Goal: Task Accomplishment & Management: Manage account settings

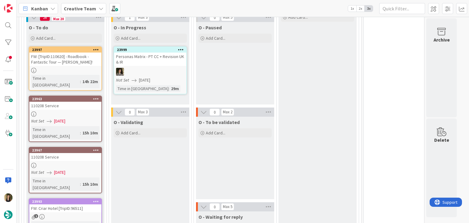
scroll to position [197, 0]
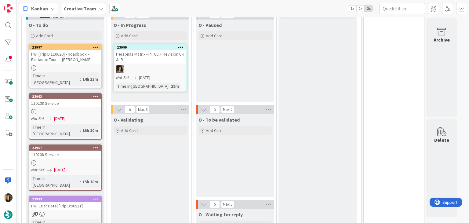
click at [85, 70] on div "23997 FW: [TripID:110620] - Roadbook - Fantastic Tour — Diane McClure! Time in …" at bounding box center [65, 66] width 73 height 44
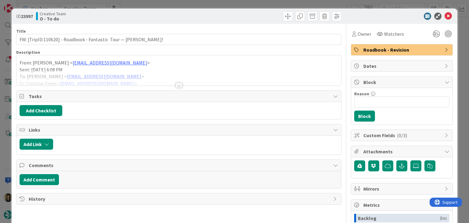
click at [176, 86] on div at bounding box center [178, 85] width 7 height 5
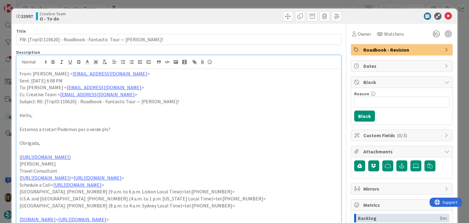
click at [209, 2] on div "ID 23997 Creative Team O - To do Title 65 / 128 FW: [TripID:110620] - Roadbook …" at bounding box center [234, 111] width 469 height 223
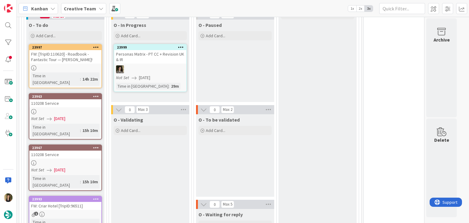
click at [77, 211] on div "1" at bounding box center [65, 213] width 72 height 5
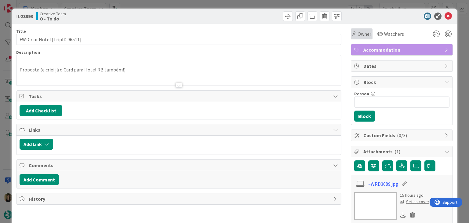
click at [357, 36] on span "Owner" at bounding box center [364, 33] width 14 height 7
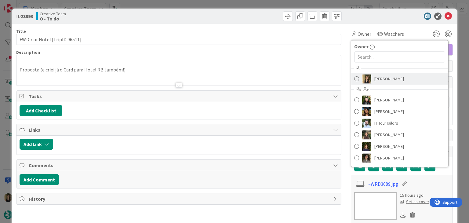
click at [379, 76] on span "[PERSON_NAME]" at bounding box center [389, 78] width 30 height 9
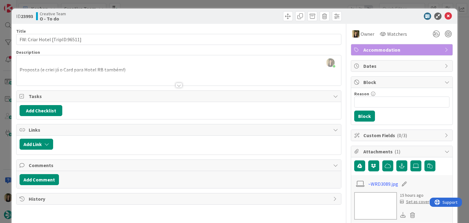
click at [178, 85] on div at bounding box center [178, 85] width 7 height 5
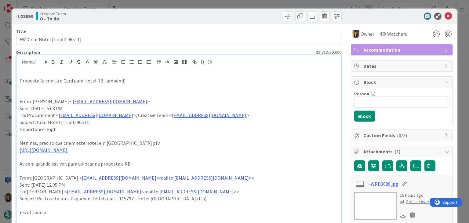
click at [173, 15] on div "Creative Team O - To do" at bounding box center [106, 16] width 141 height 10
click at [169, 15] on div "Creative Team O - To do" at bounding box center [106, 16] width 141 height 10
click at [165, 5] on div "ID 23993 Creative Team O - To do Title 30 / 128 FW: Criar Hotel [TripID:96511] …" at bounding box center [234, 111] width 469 height 223
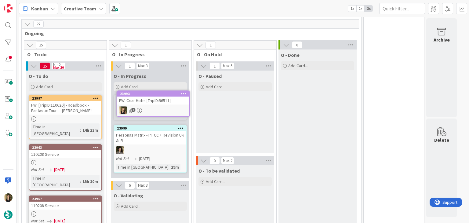
scroll to position [145, 0]
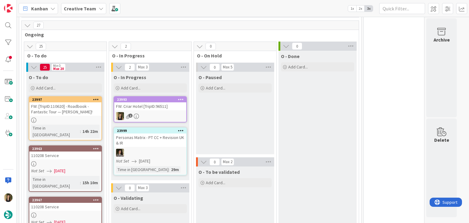
click at [270, 125] on div "O - Paused Add Card..." at bounding box center [235, 113] width 78 height 82
click at [153, 113] on div "1" at bounding box center [150, 116] width 72 height 8
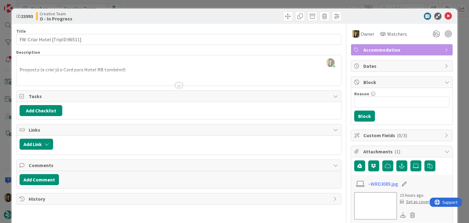
click at [134, 70] on div at bounding box center [178, 78] width 324 height 16
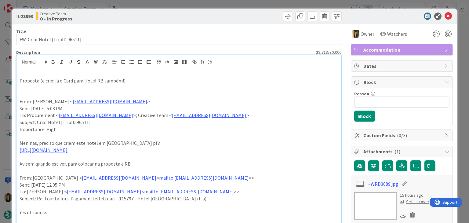
scroll to position [31, 0]
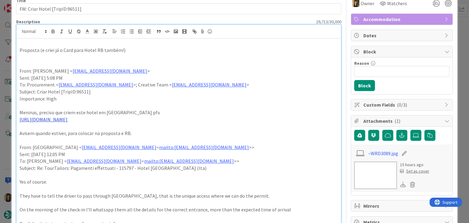
click at [59, 119] on link "https://torredelfuggisole.com/" at bounding box center [44, 119] width 48 height 6
click at [53, 132] on link "https://torredelfuggisole.com/" at bounding box center [45, 131] width 42 height 8
click at [185, 102] on p at bounding box center [179, 105] width 318 height 7
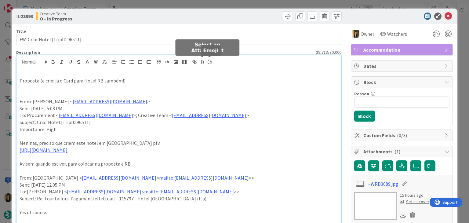
click at [220, 20] on div at bounding box center [260, 16] width 161 height 10
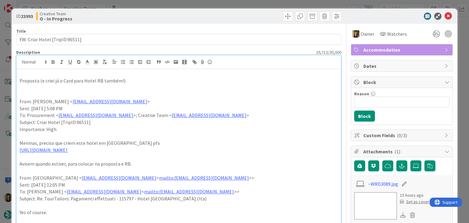
click at [220, 5] on div "ID 23993 Creative Team O - In Progress Title 30 / 128 FW: Criar Hotel [TripID:9…" at bounding box center [234, 111] width 469 height 223
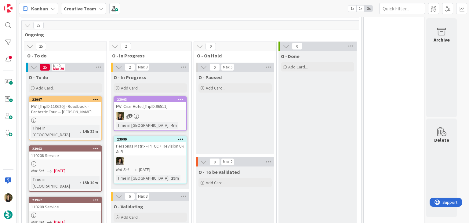
click at [240, 118] on div "O - Paused Add Card..." at bounding box center [235, 113] width 78 height 82
click at [229, 110] on div "O - Paused Add Card..." at bounding box center [235, 113] width 78 height 82
click at [167, 107] on div "FW: Criar Hotel [TripID:96511]" at bounding box center [150, 106] width 72 height 8
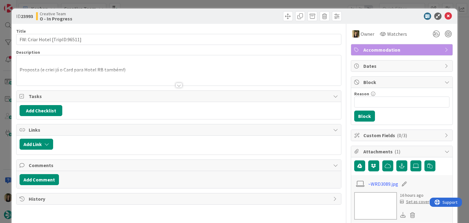
click at [241, 13] on div at bounding box center [260, 16] width 161 height 10
click at [145, 16] on div "Creative Team O - In Progress" at bounding box center [106, 16] width 141 height 10
click at [170, 84] on div at bounding box center [178, 78] width 324 height 16
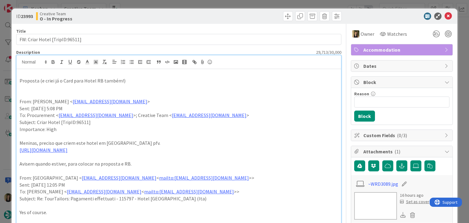
drag, startPoint x: 155, startPoint y: 20, endPoint x: 163, endPoint y: 2, distance: 20.6
click at [155, 20] on div "Creative Team O - In Progress" at bounding box center [106, 16] width 141 height 10
click at [188, 17] on div at bounding box center [260, 16] width 161 height 10
click at [190, 12] on div at bounding box center [260, 16] width 161 height 10
click at [191, 3] on div "ID 23993 Creative Team O - In Progress Title 30 / 128 FW: Criar Hotel [TripID:9…" at bounding box center [234, 111] width 469 height 223
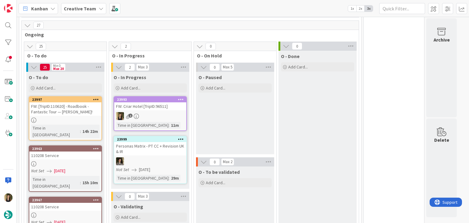
click at [166, 113] on div "1" at bounding box center [150, 116] width 72 height 8
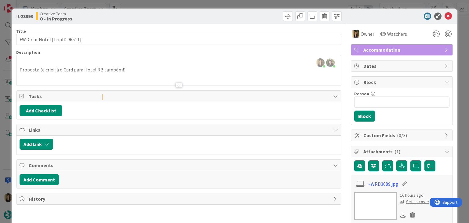
drag, startPoint x: 154, startPoint y: 18, endPoint x: 151, endPoint y: 5, distance: 12.8
click at [153, 16] on div "Creative Team O - In Progress" at bounding box center [106, 16] width 141 height 10
click at [151, 4] on div "ID 23993 Creative Team O - In Progress Title 30 / 128 FW: Criar Hotel [TripID:9…" at bounding box center [234, 111] width 469 height 223
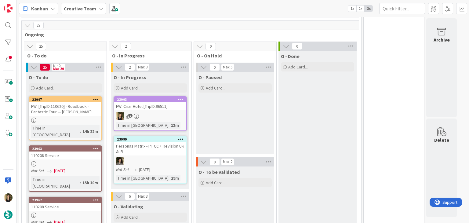
click at [90, 123] on div "23997 FW: [TripID:110620] - Roadbook - Fantastic Tour — Diane McClure! Time in …" at bounding box center [65, 118] width 73 height 44
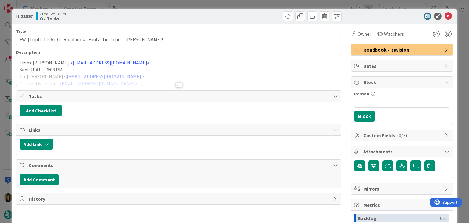
click at [176, 86] on div at bounding box center [178, 85] width 7 height 5
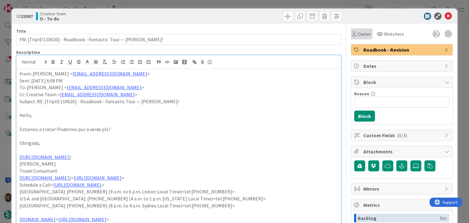
click at [359, 34] on span "Owner" at bounding box center [364, 33] width 14 height 7
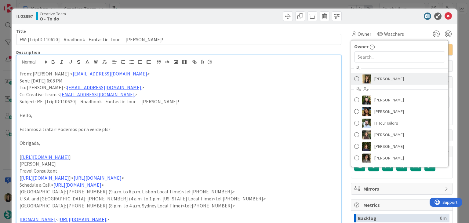
drag, startPoint x: 379, startPoint y: 85, endPoint x: 375, endPoint y: 80, distance: 7.0
click at [379, 85] on div "[PERSON_NAME] [PERSON_NAME] [PERSON_NAME] IT TourTailors [PERSON_NAME] [PERSON_…" at bounding box center [399, 113] width 97 height 101
click at [354, 79] on span at bounding box center [356, 78] width 5 height 9
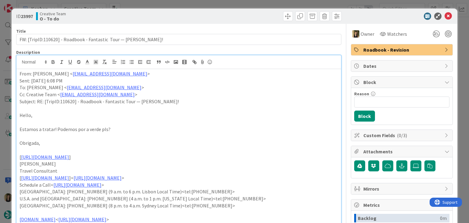
drag, startPoint x: 271, startPoint y: 13, endPoint x: 268, endPoint y: 5, distance: 8.3
click at [271, 13] on div at bounding box center [260, 16] width 161 height 10
click at [268, 5] on div "ID 23997 Creative Team O - To do Title 65 / 128 FW: [TripID:110620] - Roadbook …" at bounding box center [234, 111] width 469 height 223
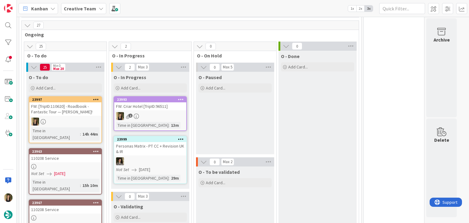
click at [161, 119] on div "1" at bounding box center [150, 116] width 72 height 8
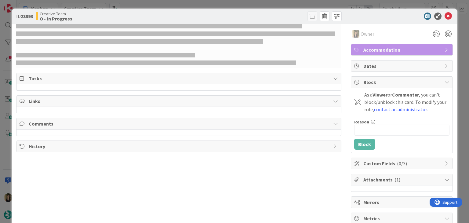
click at [390, 51] on span "Accommodation" at bounding box center [402, 49] width 78 height 7
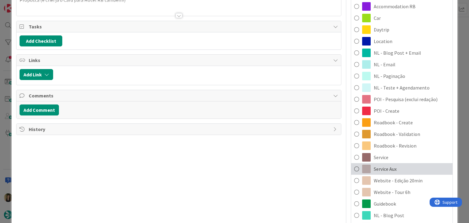
scroll to position [153, 0]
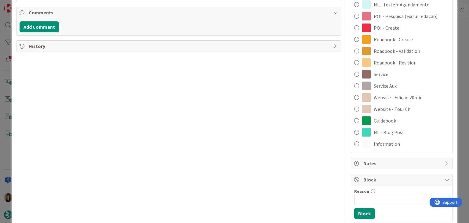
drag, startPoint x: 399, startPoint y: 84, endPoint x: 367, endPoint y: 90, distance: 32.1
click at [398, 85] on div "Service Aux" at bounding box center [401, 86] width 101 height 12
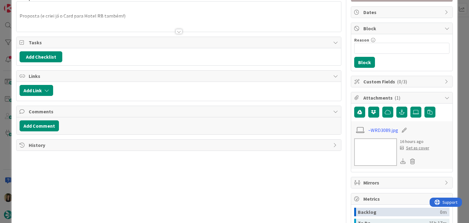
scroll to position [0, 0]
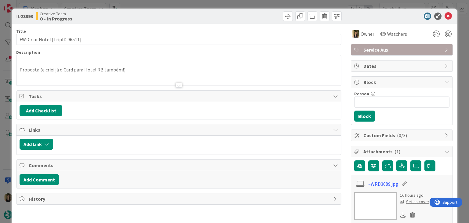
drag, startPoint x: 228, startPoint y: 17, endPoint x: 225, endPoint y: 10, distance: 7.7
click at [228, 17] on div at bounding box center [260, 16] width 161 height 10
click at [223, 4] on div "ID 23993 Creative Team O - In Progress Title 30 / 128 FW: Criar Hotel [TripID:9…" at bounding box center [234, 111] width 469 height 223
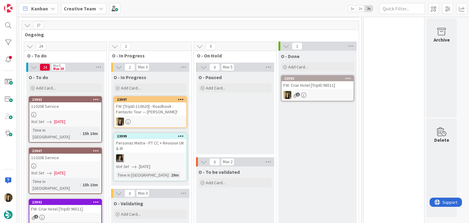
click at [162, 118] on div at bounding box center [150, 121] width 72 height 8
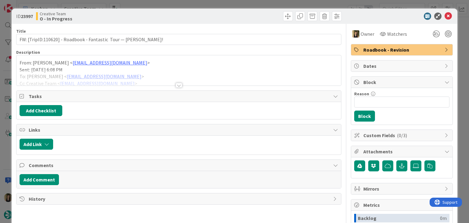
drag, startPoint x: 178, startPoint y: 86, endPoint x: 111, endPoint y: 61, distance: 70.9
click at [177, 86] on div at bounding box center [178, 85] width 7 height 5
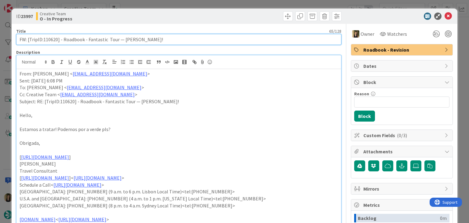
click at [54, 41] on input "FW: [TripID:110620] - Roadbook - Fantastic Tour — [PERSON_NAME]!" at bounding box center [178, 39] width 325 height 11
click at [53, 41] on input "FW: [TripID:110620] - Roadbook - Fantastic Tour — [PERSON_NAME]!" at bounding box center [178, 39] width 325 height 11
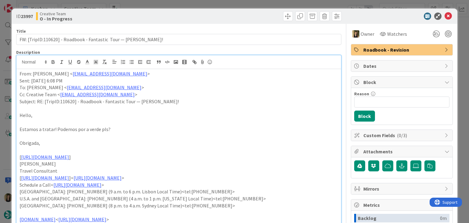
click at [209, 11] on div at bounding box center [260, 16] width 161 height 10
click at [208, 4] on div "ID 23997 Creative Team O - In Progress Title 65 / 128 FW: [TripID:110620] - Roa…" at bounding box center [234, 111] width 469 height 223
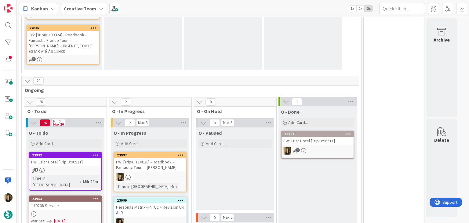
scroll to position [275, 0]
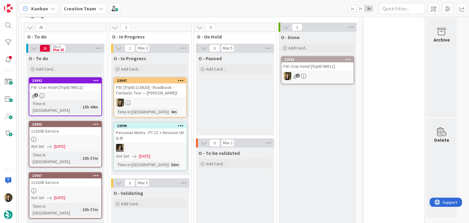
click at [174, 99] on div at bounding box center [150, 103] width 72 height 8
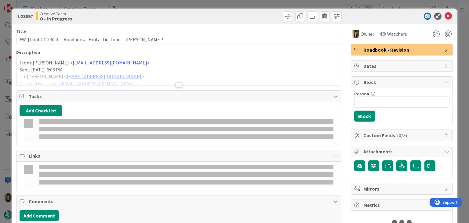
click at [178, 84] on div at bounding box center [178, 85] width 7 height 5
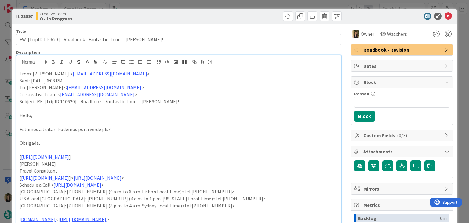
click at [171, 13] on div "Creative Team O - In Progress" at bounding box center [106, 16] width 141 height 10
click at [171, 2] on div "ID 23997 Creative Team O - In Progress Title 65 / 128 FW: [TripID:110620] - Roa…" at bounding box center [234, 111] width 469 height 223
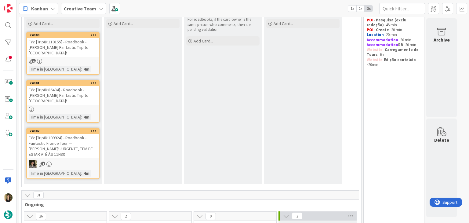
scroll to position [214, 0]
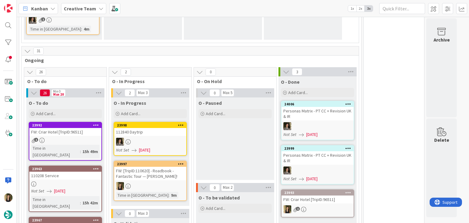
click at [227, 138] on div "O - Paused Add Card..." at bounding box center [235, 138] width 78 height 82
click at [171, 167] on div "FW: [TripID:110620] - Roadbook - Fantastic Tour — [PERSON_NAME]!" at bounding box center [150, 173] width 72 height 13
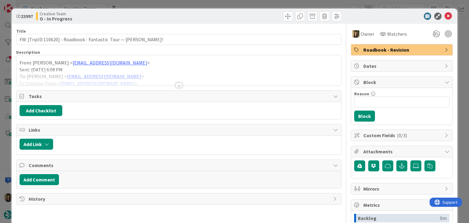
drag, startPoint x: 225, startPoint y: 15, endPoint x: 223, endPoint y: 9, distance: 6.2
click at [224, 15] on div at bounding box center [260, 16] width 161 height 10
click at [223, 6] on div "ID 23997 Creative Team O - In Progress Title 65 / 128 FW: [TripID:110620] - Roa…" at bounding box center [234, 111] width 469 height 223
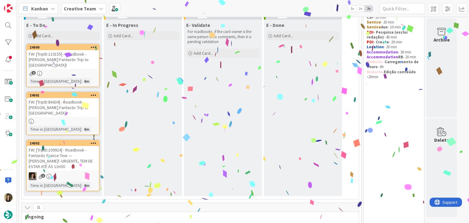
scroll to position [61, 0]
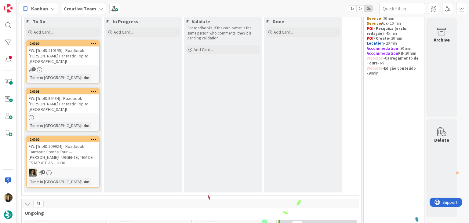
click at [81, 115] on div at bounding box center [63, 117] width 72 height 5
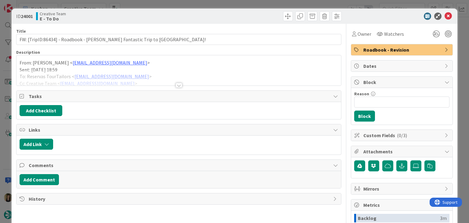
click at [177, 84] on div at bounding box center [178, 85] width 7 height 5
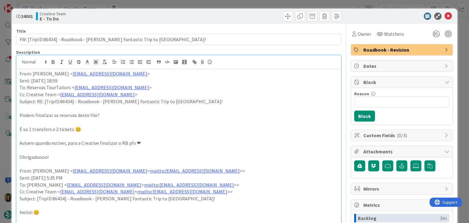
click at [185, 4] on div "ID 24001 Creative Team E - To Do Title 64 / 128 FW: [TripID:86434] - Roadbook -…" at bounding box center [234, 111] width 469 height 223
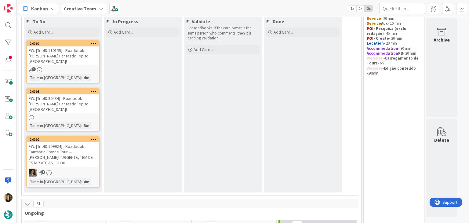
click at [82, 67] on div "1" at bounding box center [63, 69] width 72 height 5
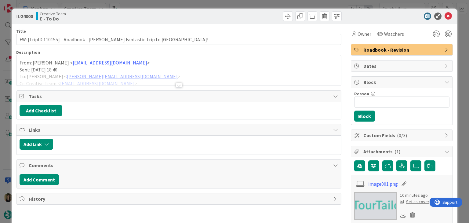
click at [178, 84] on div at bounding box center [178, 85] width 7 height 5
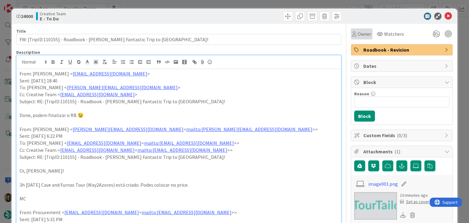
click at [350, 38] on div "Owner" at bounding box center [361, 33] width 22 height 11
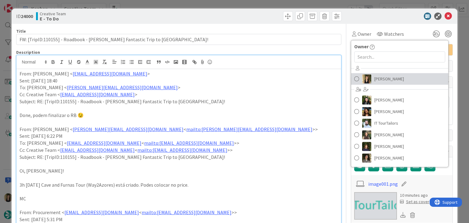
click at [377, 79] on span "[PERSON_NAME]" at bounding box center [389, 78] width 30 height 9
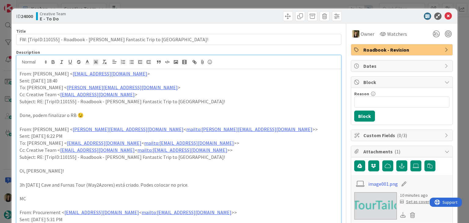
drag, startPoint x: 233, startPoint y: 17, endPoint x: 232, endPoint y: 14, distance: 3.3
click at [232, 17] on div at bounding box center [260, 16] width 161 height 10
drag, startPoint x: 230, startPoint y: 4, endPoint x: 225, endPoint y: 5, distance: 5.1
click at [229, 3] on div "ID 24000 Creative Team E - To Do Title 66 / 128 FW: [TripID:110155] - Roadbook …" at bounding box center [234, 111] width 469 height 223
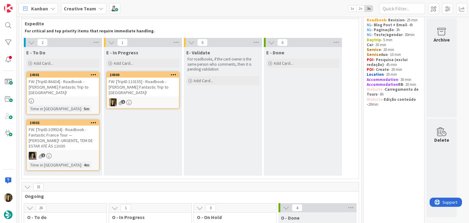
click at [165, 86] on div "FW: [TripID:110155] - Roadbook - [PERSON_NAME] Fantastic Trip to [GEOGRAPHIC_DA…" at bounding box center [143, 86] width 72 height 19
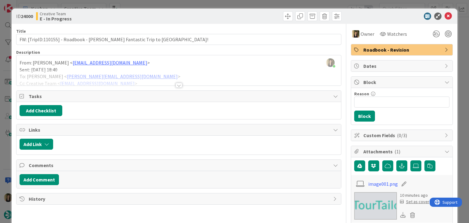
click at [175, 84] on div at bounding box center [178, 85] width 7 height 5
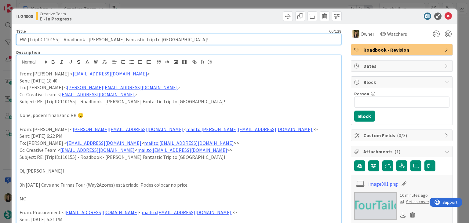
click at [53, 38] on input "FW: [TripID:110155] - Roadbook - [PERSON_NAME] Fantastic Trip to [GEOGRAPHIC_DA…" at bounding box center [178, 39] width 325 height 11
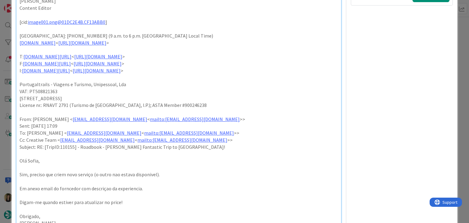
scroll to position [427, 0]
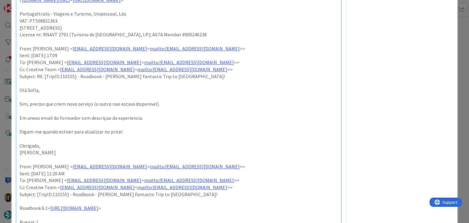
click at [112, 128] on p at bounding box center [179, 124] width 318 height 7
click at [136, 121] on p "Em anexo email do forncedor com descriçao da experiencia." at bounding box center [179, 117] width 318 height 7
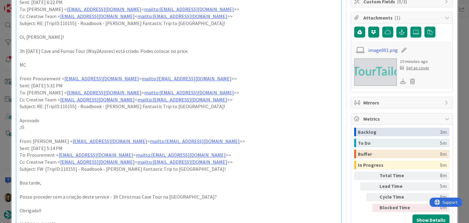
scroll to position [0, 0]
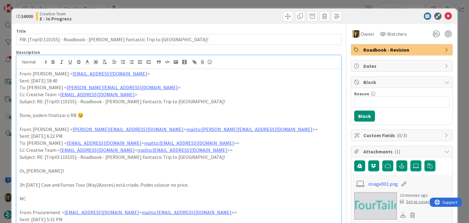
click at [243, 3] on div "ID 24000 Creative Team E - In Progress Title 66 / 128 FW: [TripID:110155] - Roa…" at bounding box center [234, 111] width 469 height 223
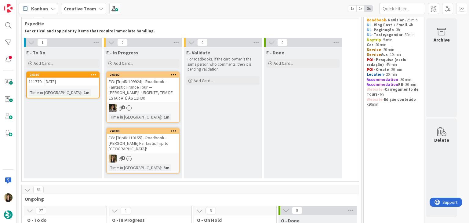
click at [160, 146] on div "FW: [TripID:110155] - Roadbook - [PERSON_NAME] Fantastic Trip to [GEOGRAPHIC_DA…" at bounding box center [143, 143] width 72 height 19
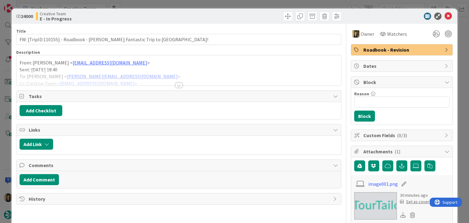
click at [240, 6] on div "ID 24000 Creative Team E - In Progress Title 66 / 128 FW: [TripID:110155] - Roa…" at bounding box center [234, 111] width 469 height 223
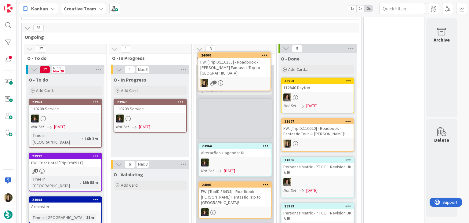
scroll to position [124, 0]
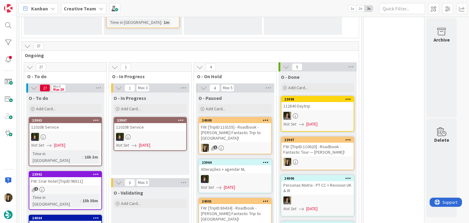
click at [253, 132] on div "FW: [TripID:110155] - Roadbook - [PERSON_NAME] Fantastic Trip to [GEOGRAPHIC_DA…" at bounding box center [235, 132] width 72 height 19
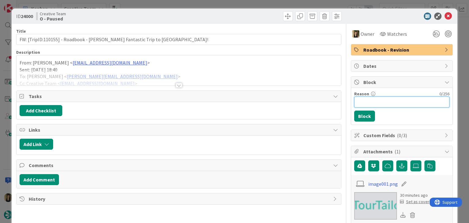
click at [380, 100] on input "Reason" at bounding box center [401, 101] width 95 height 11
type input "waiting for supplier confirmation"
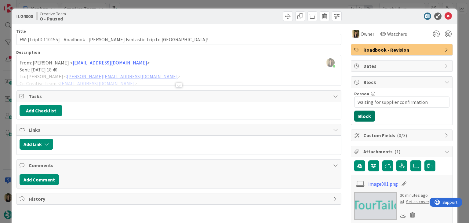
drag, startPoint x: 362, startPoint y: 117, endPoint x: 359, endPoint y: 116, distance: 3.2
click at [361, 117] on button "Block" at bounding box center [364, 115] width 21 height 11
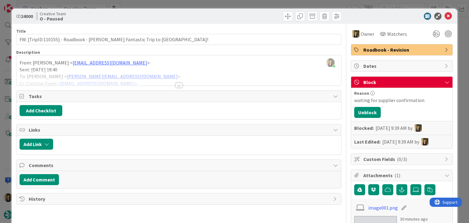
click at [244, 13] on div at bounding box center [260, 16] width 161 height 10
click at [246, 5] on div "ID 24000 Creative Team O - Paused Title 66 / 128 FW: [TripID:110155] - Roadbook…" at bounding box center [234, 111] width 469 height 223
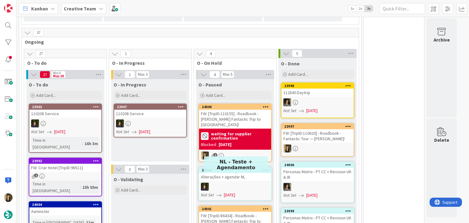
scroll to position [185, 0]
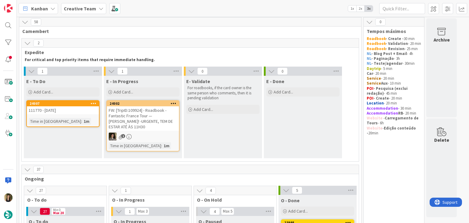
scroll to position [0, 0]
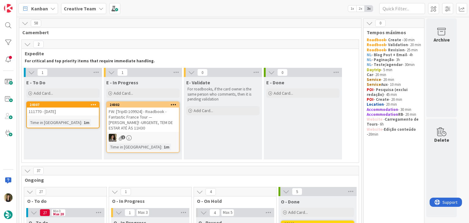
click at [76, 119] on div "Time in Column : 1m" at bounding box center [63, 122] width 68 height 7
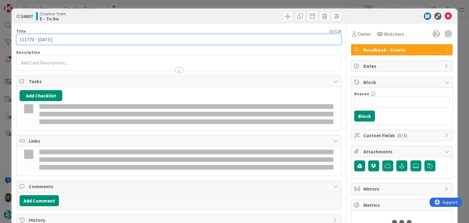
click at [26, 37] on input "111770 - [DATE]" at bounding box center [178, 39] width 325 height 11
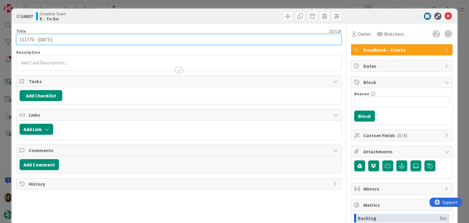
click at [26, 37] on input "111770 - [DATE]" at bounding box center [178, 39] width 325 height 11
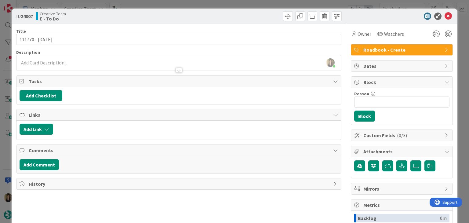
drag, startPoint x: 359, startPoint y: 32, endPoint x: 361, endPoint y: 40, distance: 8.3
click at [359, 32] on span "Owner" at bounding box center [364, 33] width 14 height 7
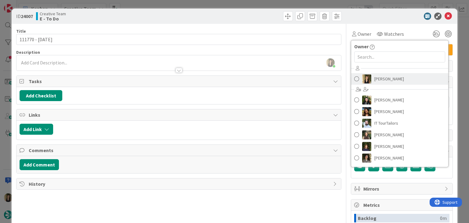
click at [384, 75] on span "[PERSON_NAME]" at bounding box center [389, 78] width 30 height 9
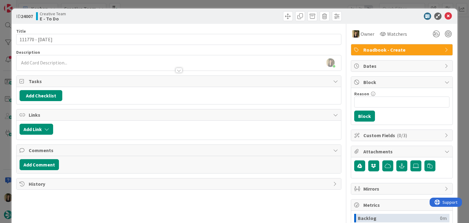
click at [220, 12] on div at bounding box center [260, 16] width 161 height 10
click at [222, 4] on div "ID 24007 Creative Team E - To Do Title 15 / 128 111770 - 17 oct Description Sof…" at bounding box center [234, 111] width 469 height 223
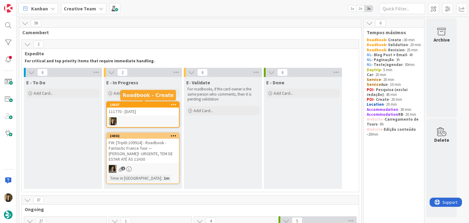
click at [159, 106] on div "24007" at bounding box center [144, 104] width 69 height 4
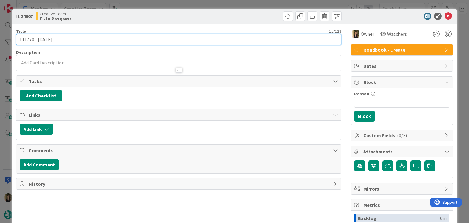
click at [30, 37] on input "111770 - [DATE]" at bounding box center [178, 39] width 325 height 11
click at [31, 37] on input "111770 - [DATE]" at bounding box center [178, 39] width 325 height 11
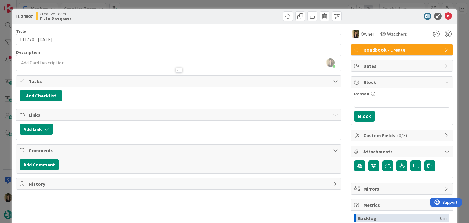
click at [169, 15] on div "Creative Team E - In Progress" at bounding box center [106, 16] width 141 height 10
click at [167, 7] on div "ID 24007 Creative Team E - In Progress Title 15 / 128 111770 - 17 oct Descripti…" at bounding box center [234, 111] width 469 height 223
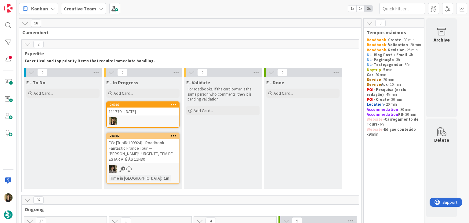
click at [167, 6] on div "Kanban Creative Team 1x 2x 3x" at bounding box center [243, 8] width 452 height 17
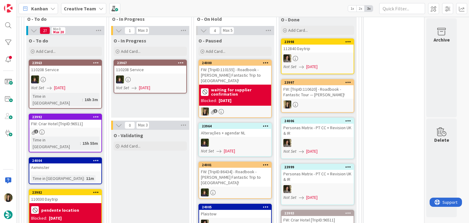
scroll to position [214, 0]
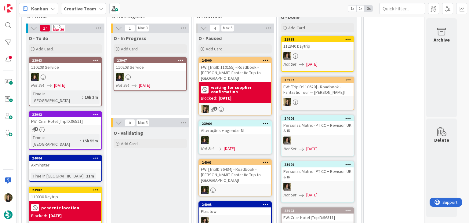
click at [92, 161] on div "Axminster" at bounding box center [65, 165] width 72 height 8
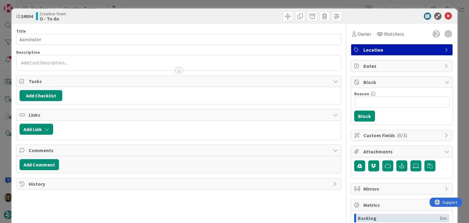
click at [161, 5] on div "ID 24004 Creative Team O - To do Title 9 / 128 Axminster Description Owner Watc…" at bounding box center [234, 111] width 469 height 223
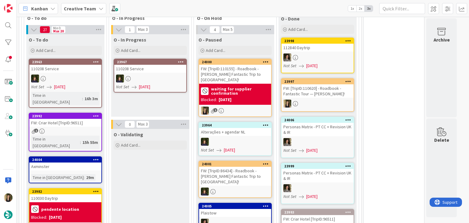
scroll to position [214, 0]
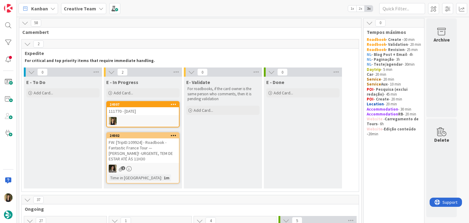
scroll to position [0, 0]
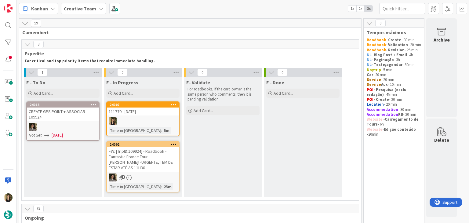
click at [157, 126] on div "24007 111770 - 17 oct Time in Column : 5m" at bounding box center [142, 118] width 73 height 35
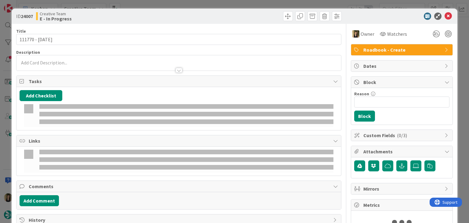
click at [81, 66] on div at bounding box center [178, 67] width 324 height 6
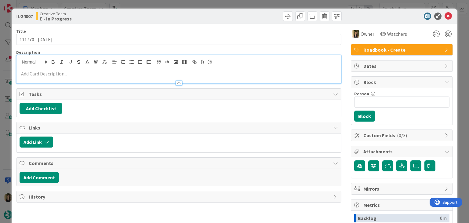
click at [75, 78] on div at bounding box center [178, 80] width 324 height 6
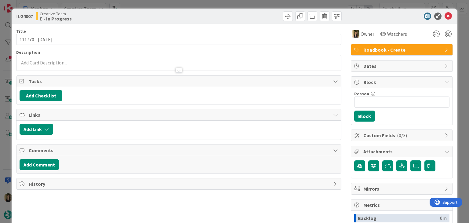
click at [76, 67] on div at bounding box center [178, 67] width 324 height 6
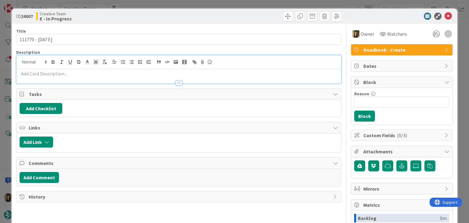
click at [71, 76] on p at bounding box center [179, 73] width 318 height 7
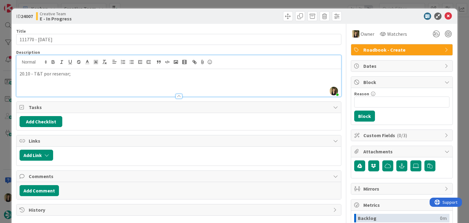
click at [79, 75] on p "20.10 - T&T por reservar;" at bounding box center [179, 73] width 318 height 7
click at [20, 74] on p "20.10 - T&T por reservar;" at bounding box center [179, 73] width 318 height 7
click at [45, 73] on p at bounding box center [179, 73] width 318 height 7
drag, startPoint x: 32, startPoint y: 81, endPoint x: 59, endPoint y: 69, distance: 29.2
click at [31, 80] on p "20.10 - T&T por reservar;" at bounding box center [179, 80] width 318 height 7
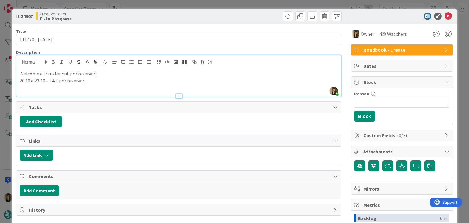
click at [32, 79] on p "20.10 e 23.10 - T&T por reservar;" at bounding box center [179, 80] width 318 height 7
click at [135, 15] on div "Creative Team E - In Progress" at bounding box center [106, 16] width 141 height 10
drag, startPoint x: 110, startPoint y: 81, endPoint x: 15, endPoint y: 72, distance: 95.3
click at [15, 72] on div "ID 24007 Creative Team E - In Progress Title 15 / 128 111770 - 17 oct Descripti…" at bounding box center [234, 164] width 445 height 311
copy div "Welcome e transfer out por reservar; 20.10, 21.10 e 23.10 - T&T por reservar;"
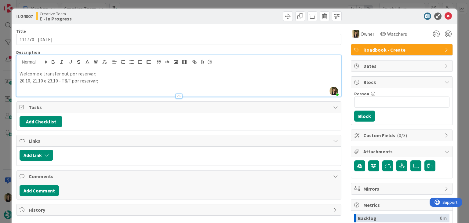
drag, startPoint x: 180, startPoint y: 9, endPoint x: 178, endPoint y: 4, distance: 5.0
click at [179, 8] on div "ID 24007 Creative Team E - In Progress Title 15 / 128 111770 - 17 oct Descripti…" at bounding box center [234, 111] width 469 height 223
click at [178, 4] on div "ID 24007 Creative Team E - In Progress Title 15 / 128 111770 - 17 oct Descripti…" at bounding box center [234, 111] width 469 height 223
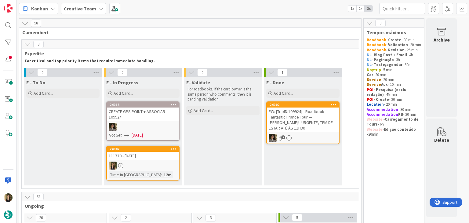
click at [174, 152] on div "111770 - [DATE]" at bounding box center [143, 156] width 72 height 8
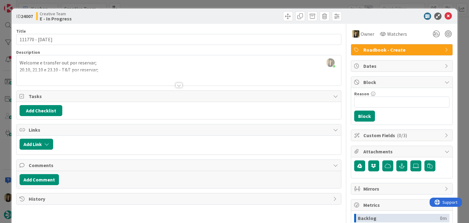
click at [252, 6] on div "ID 24007 Creative Team E - In Progress Title 15 / 128 111770 - 17 oct Descripti…" at bounding box center [234, 111] width 469 height 223
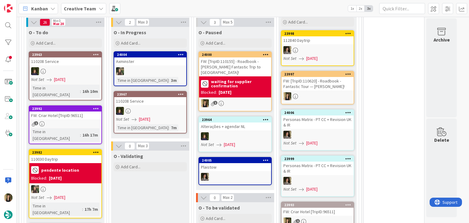
scroll to position [305, 0]
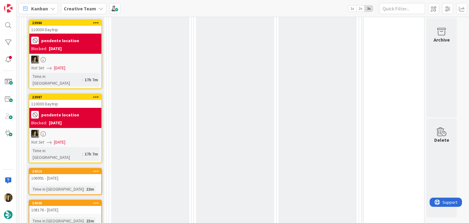
scroll to position [641, 0]
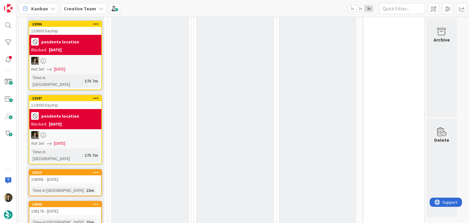
click at [91, 187] on div "Time in Column : 22m" at bounding box center [65, 190] width 68 height 7
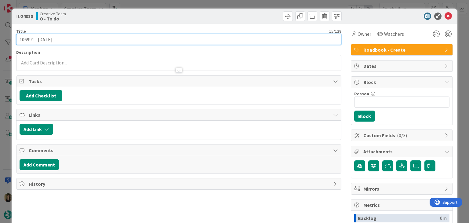
click at [28, 39] on input "106991 - [DATE]" at bounding box center [178, 39] width 325 height 11
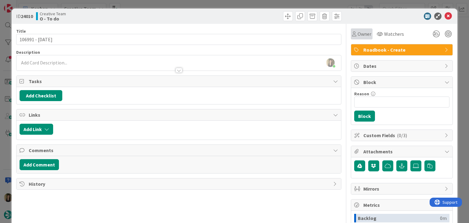
click at [352, 35] on icon at bounding box center [354, 33] width 4 height 5
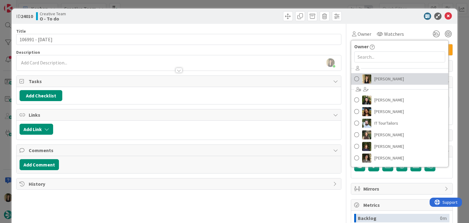
drag, startPoint x: 392, startPoint y: 76, endPoint x: 338, endPoint y: 41, distance: 64.1
click at [392, 76] on link "[PERSON_NAME]" at bounding box center [399, 79] width 97 height 12
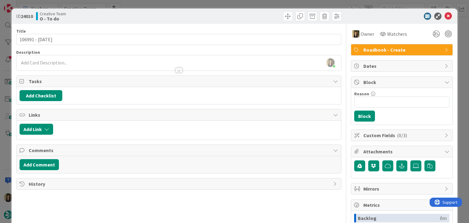
click at [226, 14] on div at bounding box center [260, 16] width 161 height 10
click at [227, 5] on div "ID 24010 Creative Team O - To do Title 15 / 128 106991 - 27 oct Description Sof…" at bounding box center [234, 111] width 469 height 223
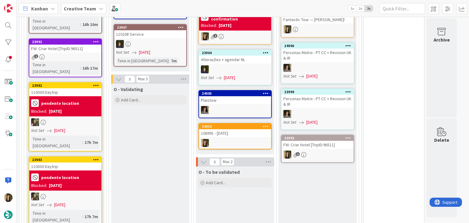
scroll to position [206, 0]
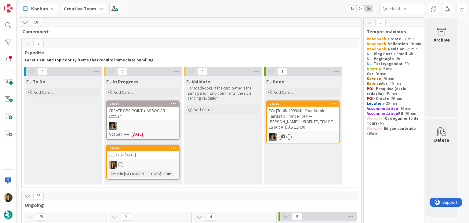
scroll to position [0, 0]
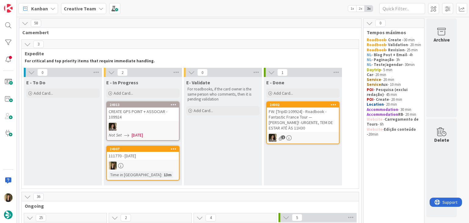
click at [224, 161] on div "E- Validate For roadbooks, if the card owner is the same person who comments, t…" at bounding box center [223, 131] width 78 height 108
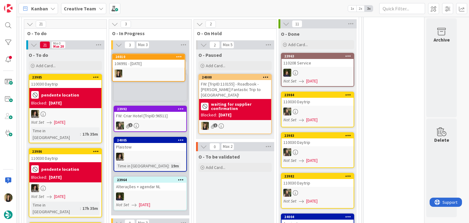
scroll to position [221, 0]
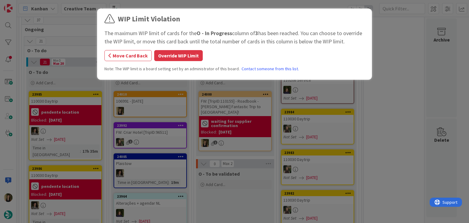
drag, startPoint x: 179, startPoint y: 58, endPoint x: 159, endPoint y: 109, distance: 55.5
click at [179, 57] on button "Override WIP Limit" at bounding box center [178, 55] width 48 height 11
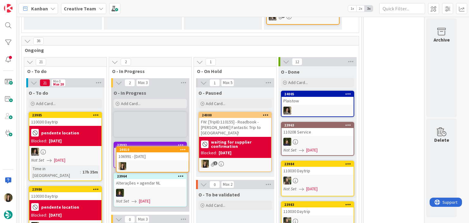
scroll to position [207, 0]
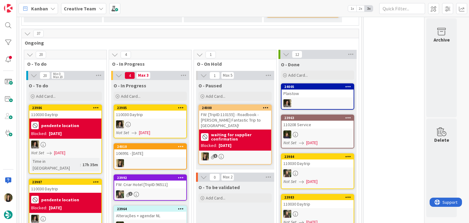
click at [142, 163] on div at bounding box center [150, 163] width 72 height 8
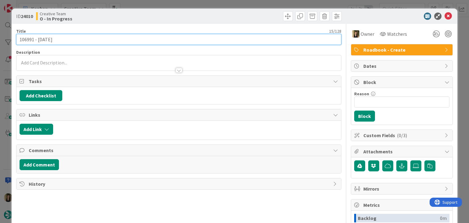
click at [27, 39] on input "106991 - [DATE]" at bounding box center [178, 39] width 325 height 11
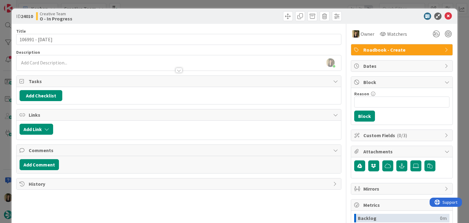
drag, startPoint x: 101, startPoint y: 62, endPoint x: 95, endPoint y: 69, distance: 9.1
click at [101, 62] on div "Sofia Palma joined 4 m ago" at bounding box center [178, 62] width 324 height 15
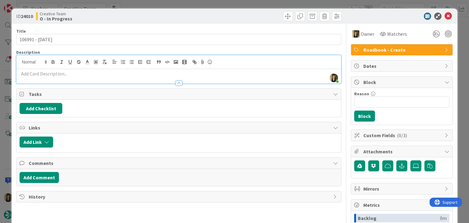
drag, startPoint x: 95, startPoint y: 73, endPoint x: 116, endPoint y: 74, distance: 21.4
click at [94, 73] on p at bounding box center [179, 73] width 318 height 7
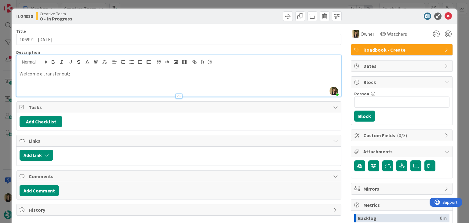
click at [157, 16] on div "Creative Team O - In Progress" at bounding box center [106, 16] width 141 height 10
click at [86, 77] on p "Welcome e transfer out;" at bounding box center [179, 73] width 318 height 7
click at [181, 11] on div at bounding box center [260, 16] width 161 height 10
click at [181, 1] on div "ID 24010 Creative Team O - In Progress Title 15 / 128 106991 - 27 oct Descripti…" at bounding box center [234, 111] width 469 height 223
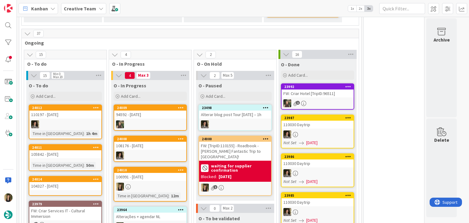
click at [164, 186] on div at bounding box center [150, 186] width 72 height 8
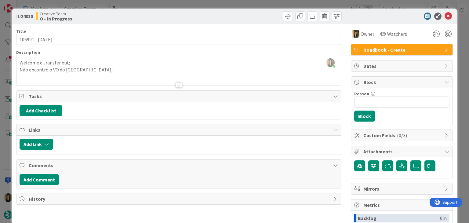
click at [105, 71] on div at bounding box center [178, 78] width 324 height 16
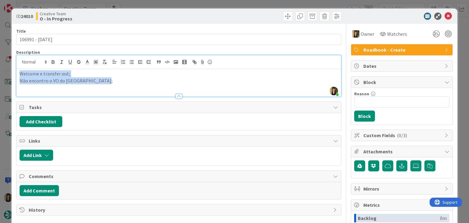
drag, startPoint x: 105, startPoint y: 82, endPoint x: 9, endPoint y: 70, distance: 96.5
click at [9, 71] on div "ID 24010 Creative Team O - In Progress Title 15 / 128 106991 - 27 oct Descripti…" at bounding box center [234, 111] width 469 height 223
copy div "Welcome e transfer out; Não encontro o VO do hotel de Seville;"
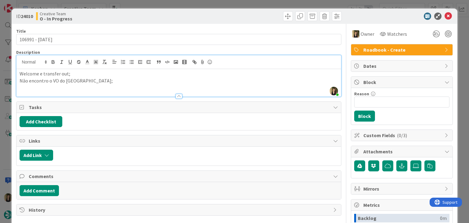
drag, startPoint x: 173, startPoint y: 14, endPoint x: 173, endPoint y: 6, distance: 7.6
click at [173, 13] on div "Creative Team O - In Progress" at bounding box center [106, 16] width 141 height 10
click at [175, 2] on div "ID 24010 Creative Team O - In Progress Title 15 / 128 106991 - 27 oct Descripti…" at bounding box center [234, 111] width 469 height 223
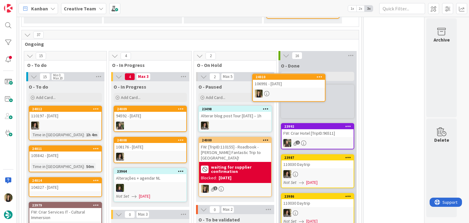
scroll to position [199, 0]
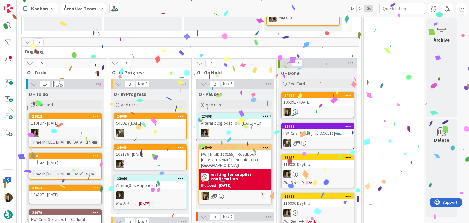
click at [84, 163] on div "105842 - [DATE]" at bounding box center [65, 163] width 72 height 8
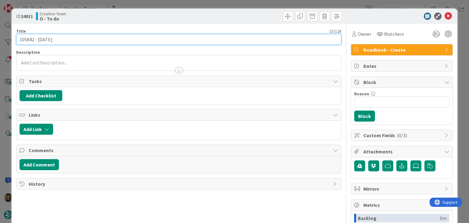
click at [30, 39] on input "105842 - [DATE]" at bounding box center [178, 39] width 325 height 11
click at [30, 38] on input "105842 - [DATE]" at bounding box center [178, 39] width 325 height 11
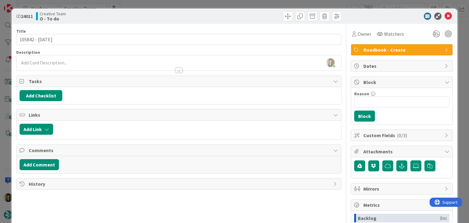
click at [122, 19] on div "Creative Team O - To do" at bounding box center [106, 16] width 141 height 10
click at [130, 3] on div "ID 24011 Creative Team O - To do Title 15 / 128 105842 - 28 oct Description Sof…" at bounding box center [234, 111] width 469 height 223
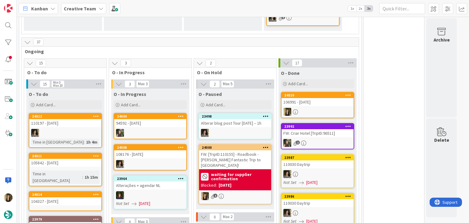
click at [65, 198] on div "24014 104327 - 29 oct" at bounding box center [65, 201] width 73 height 20
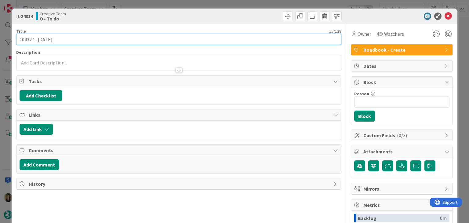
click at [27, 39] on input "104327 - [DATE]" at bounding box center [178, 39] width 325 height 11
click at [27, 38] on input "104327 - [DATE]" at bounding box center [178, 39] width 325 height 11
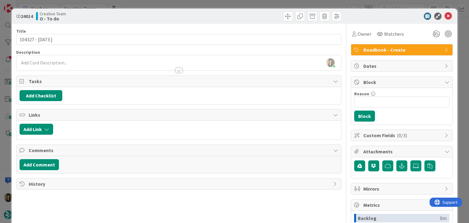
click at [350, 40] on div "Owner Watchers Roadbook - Create Dates Block Reason 0 / 256 Block Custom Fields…" at bounding box center [401, 169] width 102 height 291
click at [350, 39] on div "Owner Watchers Roadbook - Create Dates Block Reason 0 / 256 Block Custom Fields…" at bounding box center [401, 169] width 102 height 291
click at [350, 38] on div "Owner" at bounding box center [361, 33] width 22 height 11
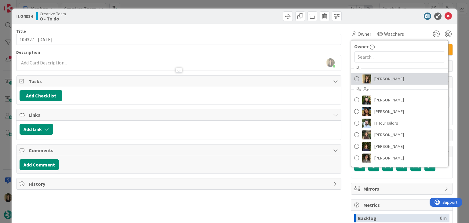
click at [376, 82] on span "[PERSON_NAME]" at bounding box center [389, 78] width 30 height 9
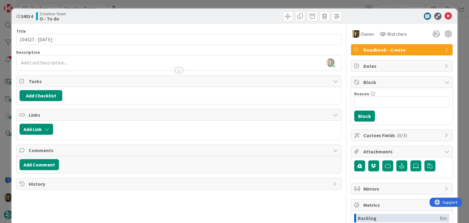
drag, startPoint x: 261, startPoint y: 17, endPoint x: 259, endPoint y: 9, distance: 8.6
click at [260, 16] on div at bounding box center [260, 16] width 161 height 10
click at [259, 3] on div "ID 24014 Creative Team O - To do Title 15 / 128 104327 - 29 oct Description Sof…" at bounding box center [234, 111] width 469 height 223
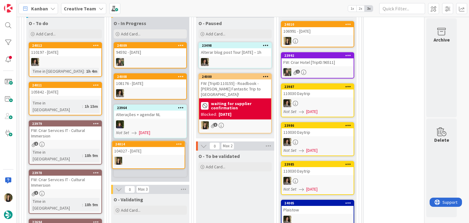
scroll to position [271, 0]
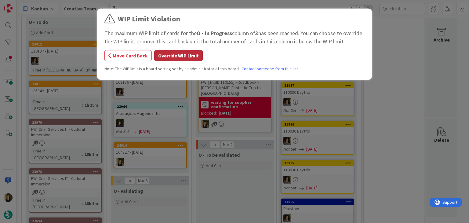
click at [197, 57] on button "Override WIP Limit" at bounding box center [178, 55] width 48 height 11
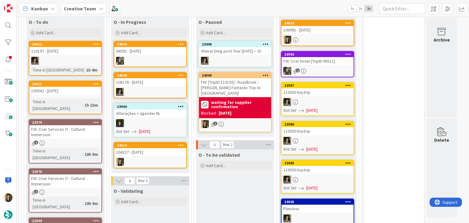
click at [161, 152] on div "104327 - [DATE]" at bounding box center [150, 152] width 72 height 8
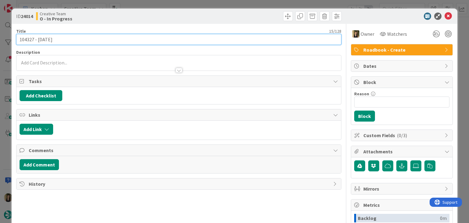
click at [25, 39] on input "104327 - [DATE]" at bounding box center [178, 39] width 325 height 11
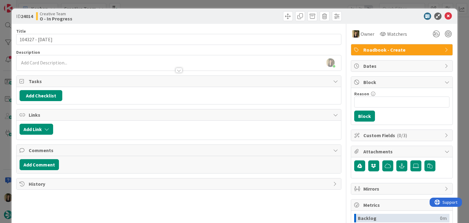
click at [164, 13] on div "Creative Team O - In Progress" at bounding box center [106, 16] width 141 height 10
click at [165, 7] on div "ID 24014 Creative Team O - In Progress Title 15 / 128 104327 - 29 oct Descripti…" at bounding box center [234, 111] width 469 height 223
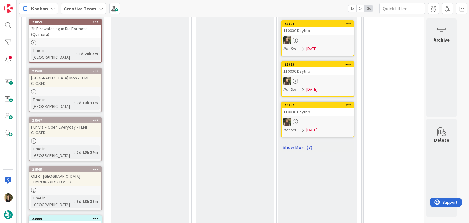
click at [301, 142] on link "Show More (7)" at bounding box center [317, 147] width 73 height 10
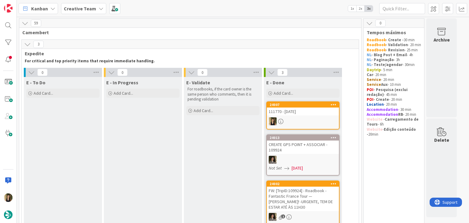
drag, startPoint x: 221, startPoint y: 155, endPoint x: 244, endPoint y: 75, distance: 83.5
click at [221, 155] on div "E- Validate For roadbooks, if the card owner is the same person who comments, t…" at bounding box center [223, 153] width 78 height 153
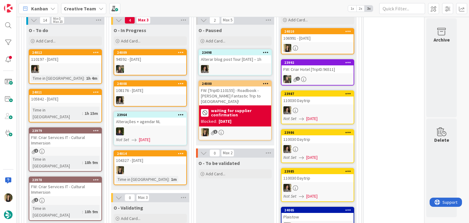
scroll to position [244, 0]
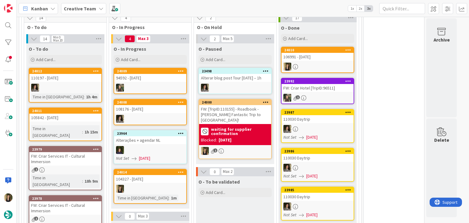
click at [155, 185] on div at bounding box center [150, 189] width 72 height 8
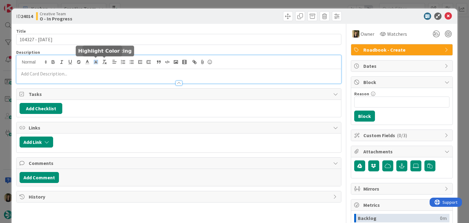
click at [99, 64] on span at bounding box center [96, 62] width 9 height 8
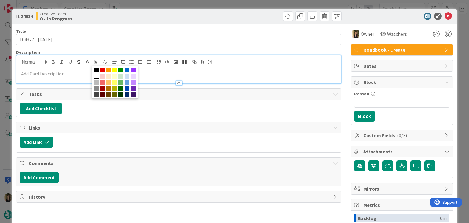
click at [73, 74] on p at bounding box center [179, 73] width 318 height 7
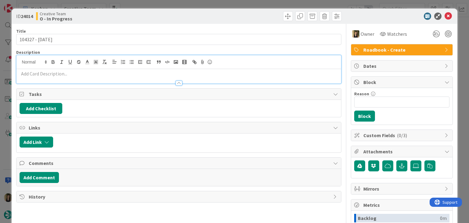
click at [69, 77] on div at bounding box center [178, 80] width 324 height 6
click at [66, 59] on div "Sofia Palma just joined" at bounding box center [178, 69] width 324 height 28
click at [72, 72] on p at bounding box center [179, 73] width 318 height 7
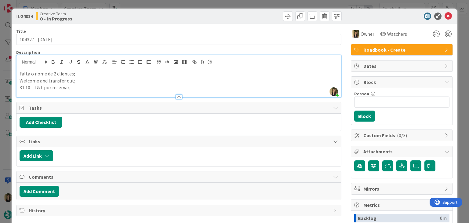
drag, startPoint x: 32, startPoint y: 88, endPoint x: 45, endPoint y: 81, distance: 15.1
click at [31, 88] on p "31.10 - T&T por reservar;" at bounding box center [179, 87] width 318 height 7
drag, startPoint x: 200, startPoint y: 15, endPoint x: 198, endPoint y: 2, distance: 12.4
click at [200, 13] on div at bounding box center [260, 16] width 161 height 10
click at [199, 2] on div "ID 24014 Creative Team O - In Progress Title 15 / 128 104327 - 29 oct Descripti…" at bounding box center [234, 111] width 469 height 223
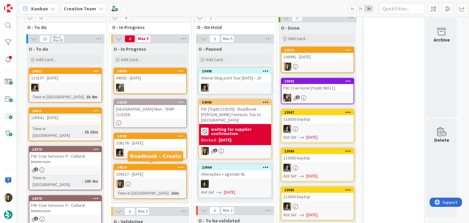
click at [168, 174] on div "104327 - [DATE]" at bounding box center [150, 174] width 72 height 8
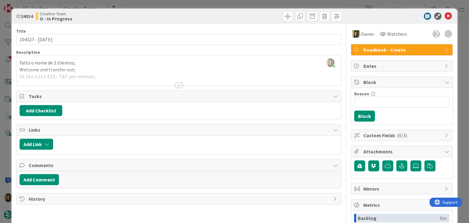
drag, startPoint x: 67, startPoint y: 80, endPoint x: 59, endPoint y: 80, distance: 7.6
click at [67, 79] on div at bounding box center [178, 78] width 324 height 16
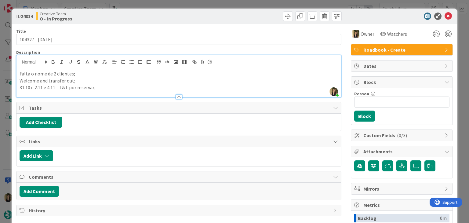
drag, startPoint x: 57, startPoint y: 87, endPoint x: 81, endPoint y: 78, distance: 25.7
click at [57, 88] on p "31.10 e 2.11 e 4.11 - T&T por reservar;" at bounding box center [179, 87] width 318 height 7
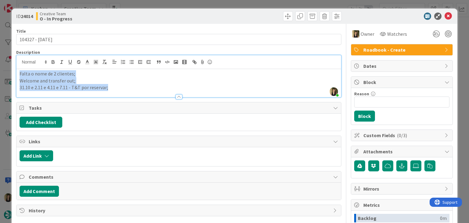
drag, startPoint x: 116, startPoint y: 88, endPoint x: 14, endPoint y: 74, distance: 102.5
click at [14, 74] on div "ID 24014 Creative Team O - In Progress Title 15 / 128 104327 - 29 oct Descripti…" at bounding box center [234, 164] width 445 height 311
copy div "Falta o nome de 2 clientes; Welcome and transfer out; 31.10 e 2.11 e 4.11 e 7.1…"
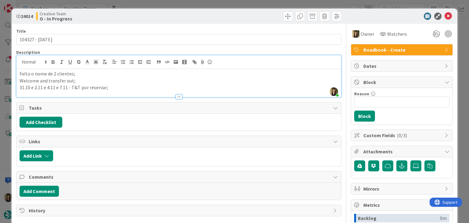
drag, startPoint x: 190, startPoint y: 16, endPoint x: 189, endPoint y: 12, distance: 4.8
click at [190, 16] on div at bounding box center [260, 16] width 161 height 10
click at [189, 6] on div "ID 24014 Creative Team O - In Progress Title 15 / 128 104327 - 29 oct Descripti…" at bounding box center [234, 111] width 469 height 223
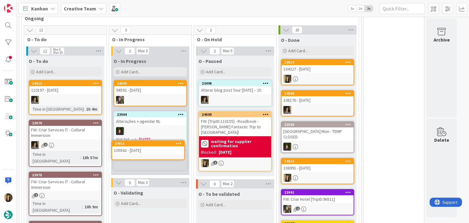
scroll to position [233, 0]
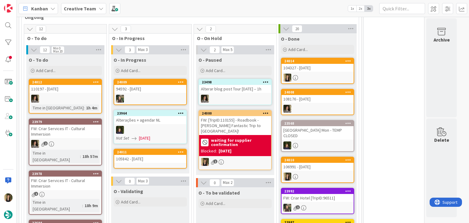
click at [166, 155] on div "105842 - [DATE]" at bounding box center [150, 159] width 72 height 8
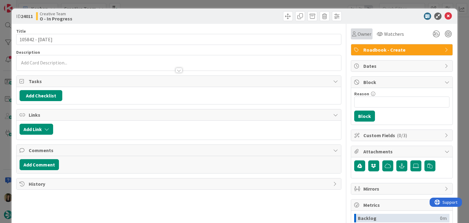
click at [357, 34] on span "Owner" at bounding box center [364, 33] width 14 height 7
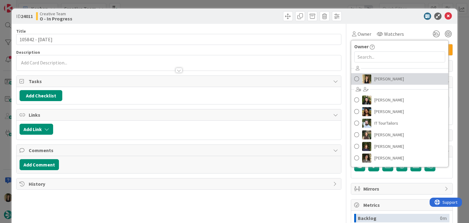
click at [380, 78] on span "[PERSON_NAME]" at bounding box center [389, 78] width 30 height 9
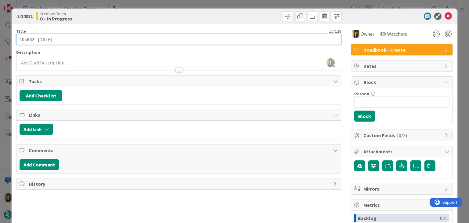
click at [27, 38] on input "105842 - [DATE]" at bounding box center [178, 39] width 325 height 11
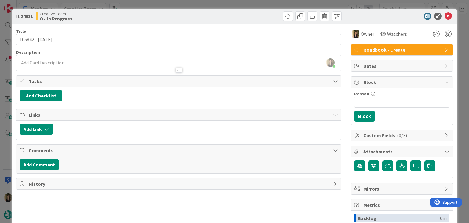
click at [222, 5] on div "ID 24011 Creative Team O - In Progress Title 15 / 128 105842 - 28 oct Descripti…" at bounding box center [234, 111] width 469 height 223
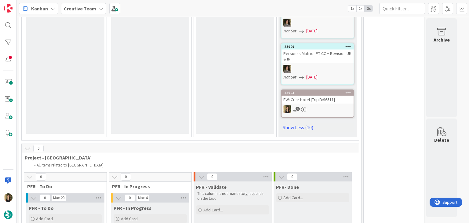
scroll to position [915, 0]
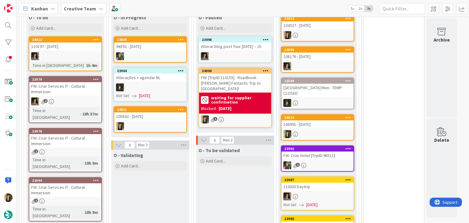
scroll to position [275, 0]
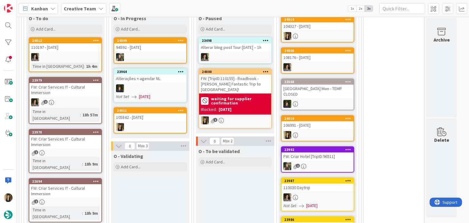
click at [243, 77] on div "FW: [TripID:110155] - Roadbook - [PERSON_NAME] Fantastic Trip to [GEOGRAPHIC_DA…" at bounding box center [235, 83] width 72 height 19
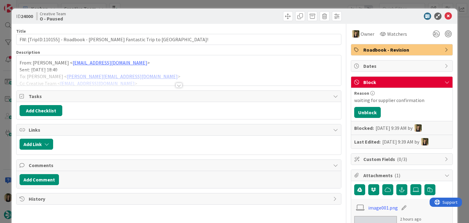
drag, startPoint x: 226, startPoint y: 16, endPoint x: 227, endPoint y: 8, distance: 8.9
click at [226, 15] on div at bounding box center [260, 16] width 161 height 10
click at [228, 1] on div "ID 24000 Creative Team O - Paused Title 66 / 128 FW: [TripID:110155] - Roadbook…" at bounding box center [234, 111] width 469 height 223
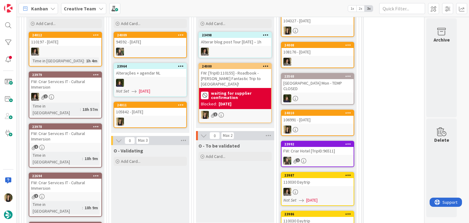
scroll to position [244, 0]
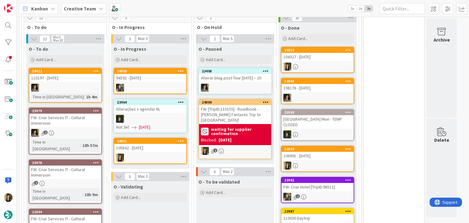
click at [157, 147] on div "105842 - [DATE]" at bounding box center [150, 148] width 72 height 8
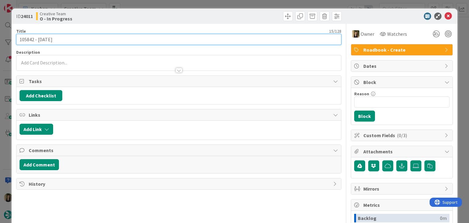
click at [26, 38] on input "105842 - [DATE]" at bounding box center [178, 39] width 325 height 11
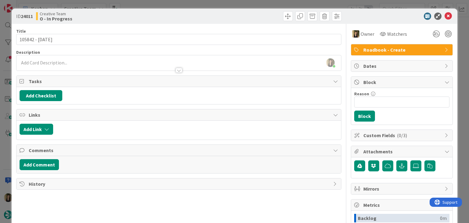
click at [146, 13] on div "Creative Team O - In Progress" at bounding box center [106, 16] width 141 height 10
click at [150, 2] on div "ID 24011 Creative Team O - In Progress Title 15 / 128 105842 - 28 oct Descripti…" at bounding box center [234, 111] width 469 height 223
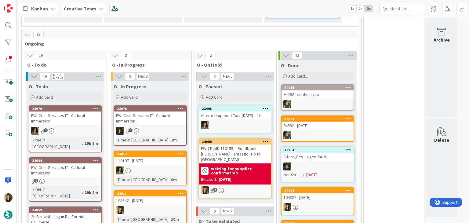
scroll to position [244, 0]
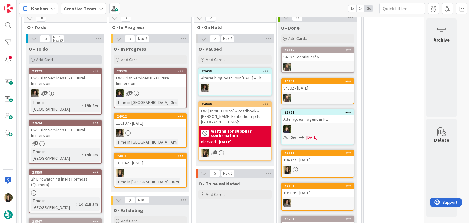
click at [69, 57] on div "Add Card..." at bounding box center [65, 59] width 73 height 9
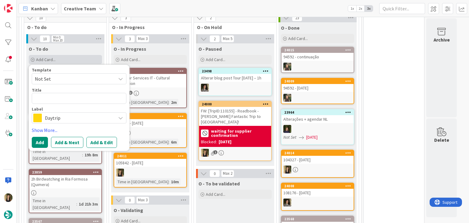
type textarea "x"
type textarea "1"
type textarea "x"
type textarea "10"
type textarea "x"
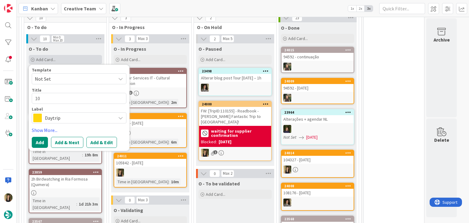
type textarea "105"
type textarea "x"
type textarea "1058"
type textarea "x"
type textarea "10584"
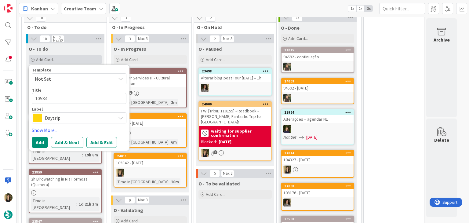
type textarea "x"
type textarea "105842"
type textarea "x"
type textarea "105842 -"
type textarea "x"
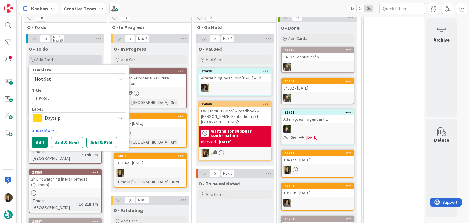
type textarea "105842 -"
type textarea "x"
type textarea "105842 - Le Logis de Lescure"
click at [81, 116] on span "Daytrip" at bounding box center [79, 117] width 68 height 9
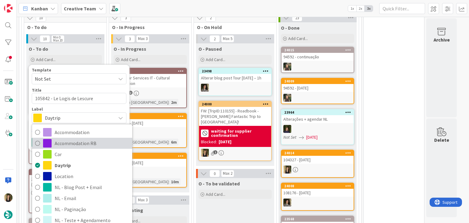
click at [76, 144] on span "Accommodation RB" at bounding box center [92, 143] width 74 height 9
type textarea "x"
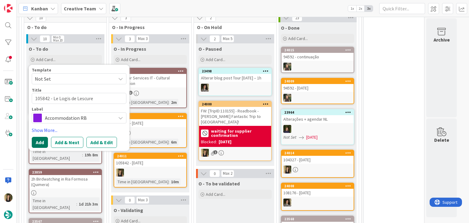
click at [41, 140] on button "Add" at bounding box center [40, 142] width 16 height 11
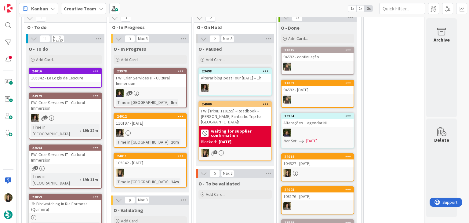
click at [162, 166] on div "24011 105842 - 28 oct Time in Column : 14m" at bounding box center [149, 170] width 73 height 35
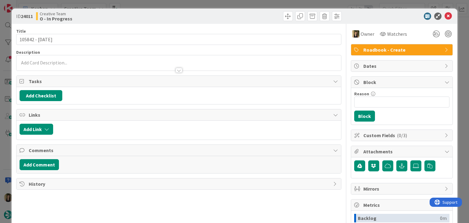
drag, startPoint x: 82, startPoint y: 62, endPoint x: 76, endPoint y: 66, distance: 7.0
click at [81, 62] on p at bounding box center [179, 62] width 318 height 7
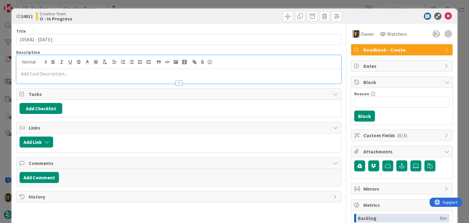
click at [76, 74] on p at bounding box center [179, 73] width 318 height 7
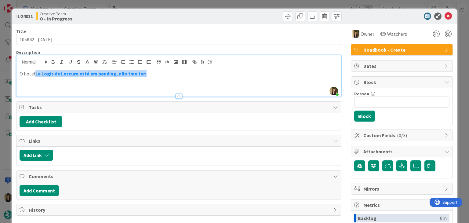
drag, startPoint x: 149, startPoint y: 73, endPoint x: 38, endPoint y: 75, distance: 112.0
click at [34, 75] on p "O hotel Le Logis de Lescure está em pending, não tme ter;" at bounding box center [179, 73] width 318 height 7
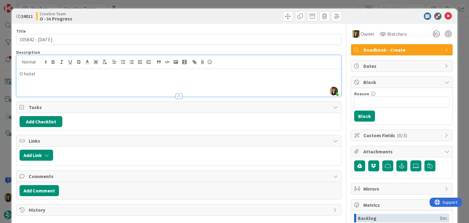
drag, startPoint x: 54, startPoint y: 81, endPoint x: 8, endPoint y: 77, distance: 46.3
click at [9, 77] on div "ID 24011 Creative Team O - In Progress Title 15 / 128 105842 - 28 oct Descripti…" at bounding box center [234, 111] width 469 height 223
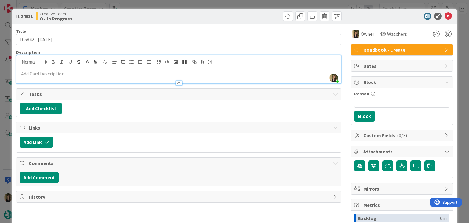
drag, startPoint x: 143, startPoint y: 19, endPoint x: 132, endPoint y: 2, distance: 20.6
click at [143, 19] on div "Creative Team O - In Progress" at bounding box center [106, 16] width 141 height 10
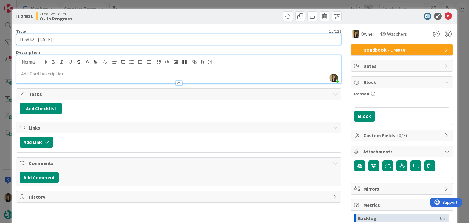
click at [26, 40] on input "105842 - [DATE]" at bounding box center [178, 39] width 325 height 11
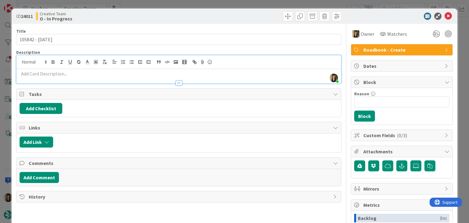
click at [85, 77] on div at bounding box center [178, 80] width 324 height 6
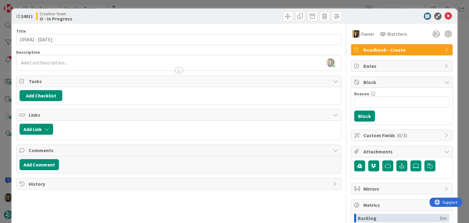
click at [88, 67] on div at bounding box center [178, 67] width 324 height 6
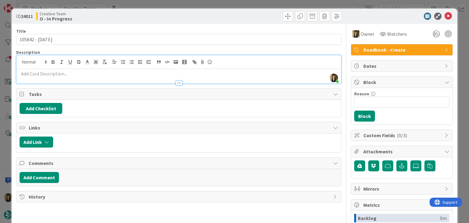
click at [81, 74] on p at bounding box center [179, 73] width 318 height 7
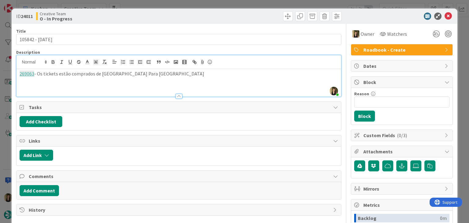
click at [113, 74] on p "269063 - Os tickets estão comprados de Paris Para Le Mans" at bounding box center [179, 73] width 318 height 7
click at [151, 74] on p "269063 - Os tickets estão comprados de Paris para Le Mans" at bounding box center [179, 73] width 318 height 7
click at [203, 18] on div at bounding box center [260, 16] width 161 height 10
click at [248, 73] on p "269063 - Os tickets estão comprados de Paris para Le Mans, mas a daytrip tem Na…" at bounding box center [179, 73] width 318 height 7
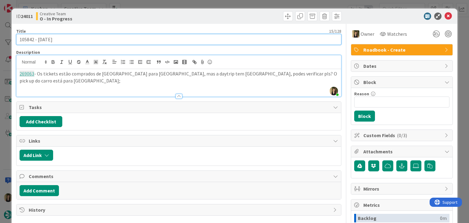
click at [20, 41] on input "105842 - [DATE]" at bounding box center [178, 39] width 325 height 11
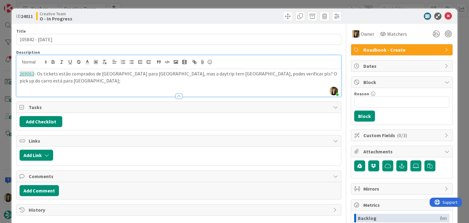
click at [314, 75] on p "269063 - Os tickets estão comprados de Paris para Le Mans, mas a daytrip tem Na…" at bounding box center [179, 77] width 318 height 14
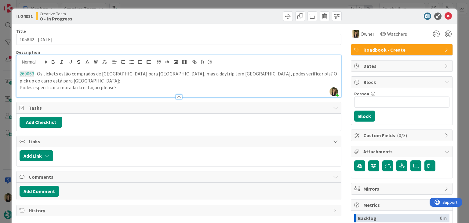
click at [99, 84] on p "Podes especificar a morada da estação please?" at bounding box center [179, 87] width 318 height 7
click at [160, 15] on div "Creative Team O - In Progress" at bounding box center [106, 16] width 141 height 10
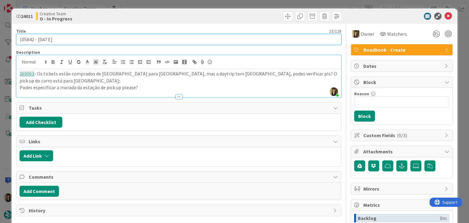
click at [26, 38] on input "105842 - [DATE]" at bounding box center [178, 39] width 325 height 11
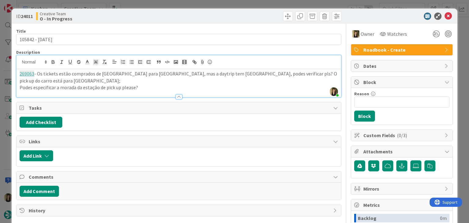
click at [143, 84] on p "Podes especificar a morada da estação de pick up please?" at bounding box center [179, 87] width 318 height 7
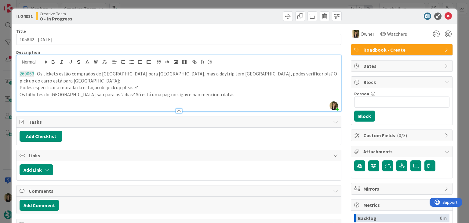
drag, startPoint x: 166, startPoint y: 13, endPoint x: 166, endPoint y: 4, distance: 9.2
click at [165, 12] on div "Creative Team O - In Progress" at bounding box center [106, 16] width 141 height 10
click at [167, 4] on div "ID 24011 Creative Team O - In Progress Title 15 / 128 105842 - 28 oct Descripti…" at bounding box center [234, 111] width 469 height 223
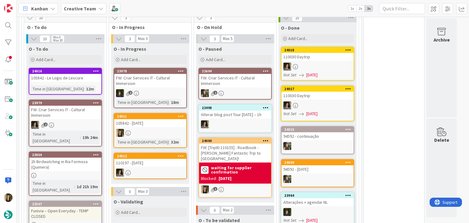
click at [165, 138] on div "Time in Column : 32m" at bounding box center [150, 141] width 68 height 7
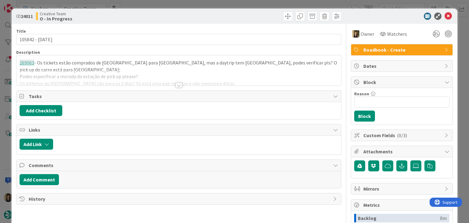
drag, startPoint x: 175, startPoint y: 81, endPoint x: 97, endPoint y: 63, distance: 79.4
click at [174, 82] on div at bounding box center [178, 78] width 324 height 16
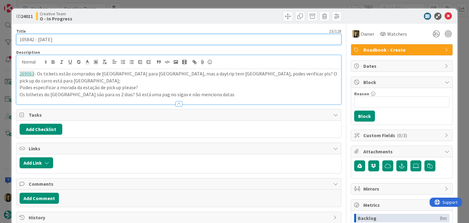
drag, startPoint x: 41, startPoint y: 43, endPoint x: 4, endPoint y: 41, distance: 37.8
click at [4, 41] on div "ID 24011 Creative Team O - In Progress Title 15 / 128 105842 - 28 oct Descripti…" at bounding box center [234, 111] width 469 height 223
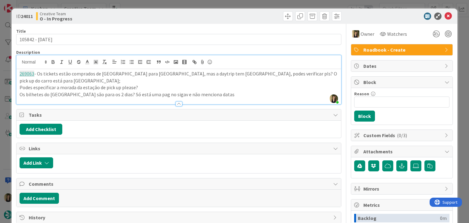
drag, startPoint x: 150, startPoint y: 28, endPoint x: 153, endPoint y: 15, distance: 13.1
click at [150, 24] on div "Title 15 / 128 105842 - 28 oct Description Sofia Palma just joined 269063 - Os …" at bounding box center [178, 169] width 325 height 291
click at [165, 2] on div "ID 24011 Creative Team O - In Progress Title 15 / 128 105842 - 28 oct Descripti…" at bounding box center [234, 111] width 469 height 223
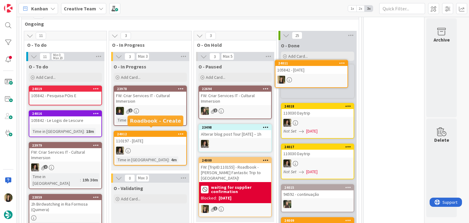
scroll to position [221, 0]
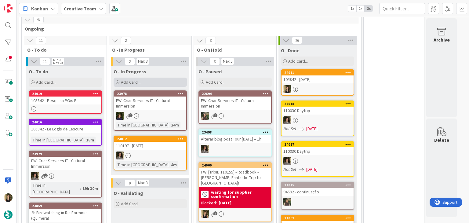
click at [162, 78] on div "Add Card..." at bounding box center [149, 81] width 73 height 9
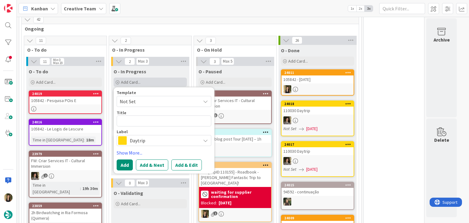
type textarea "x"
type textarea "105842 - [DATE]"
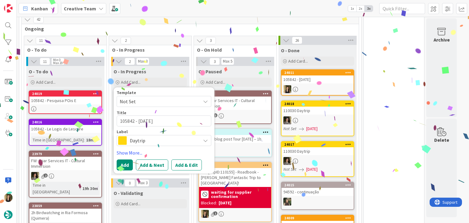
type textarea "x"
type textarea "105842 - [DATE]"
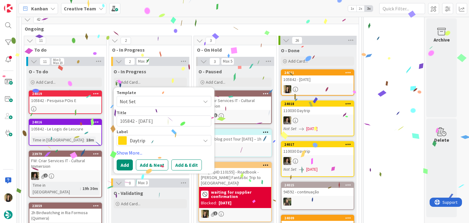
type textarea "x"
type textarea "105842 - 28 oct co"
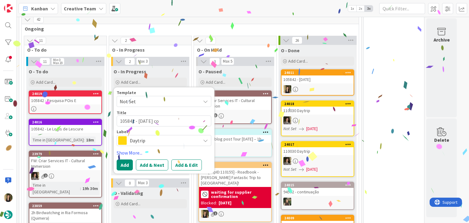
type textarea "x"
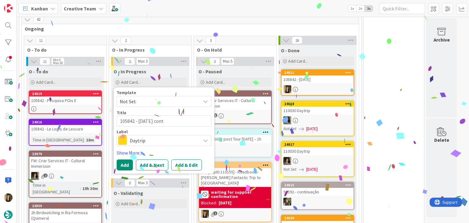
type textarea "105842 - 28 oct contu"
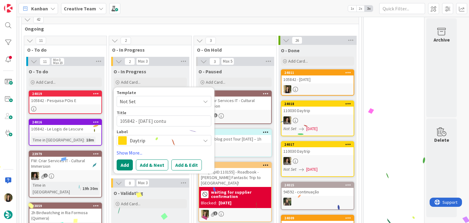
type textarea "x"
type textarea "105842 - 28 oct cont"
type textarea "x"
type textarea "105842 - 28 oct conti"
type textarea "x"
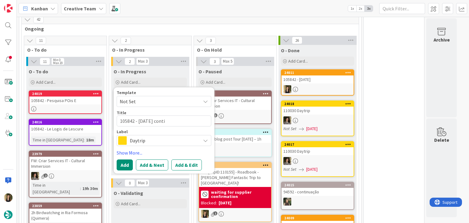
type textarea "105842 - 28 oct contin"
type textarea "x"
type textarea "105842 - 28 oct continu"
type textarea "x"
type textarea "105842 - 28 oct continua"
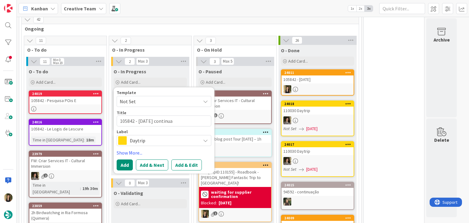
type textarea "x"
type textarea "105842 - 28 oct continuaç"
type textarea "x"
type textarea "105842 - 28 oct continuaçã"
type textarea "x"
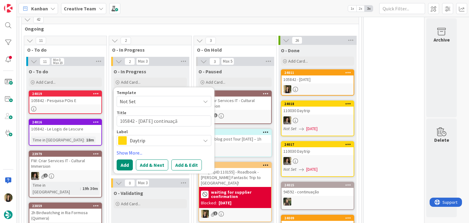
type textarea "105842 - [DATE] continuação"
type textarea "x"
type textarea "105842 - [DATE] continuação"
click at [151, 142] on span "Daytrip" at bounding box center [164, 140] width 68 height 9
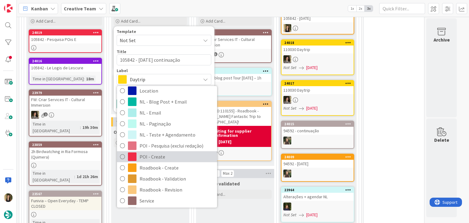
scroll to position [61, 0]
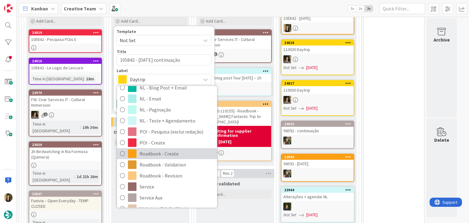
drag, startPoint x: 171, startPoint y: 149, endPoint x: 153, endPoint y: 124, distance: 31.6
click at [170, 149] on span "Roadbook - Create" at bounding box center [176, 153] width 74 height 9
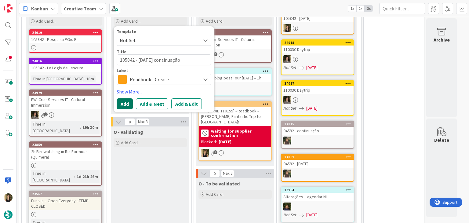
click at [122, 106] on button "Add" at bounding box center [125, 103] width 16 height 11
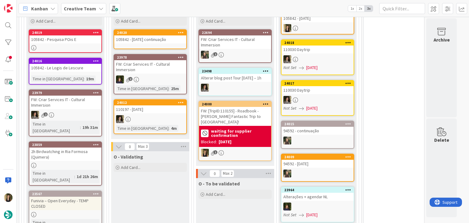
click at [165, 41] on div "105842 - [DATE] continuação" at bounding box center [150, 39] width 72 height 8
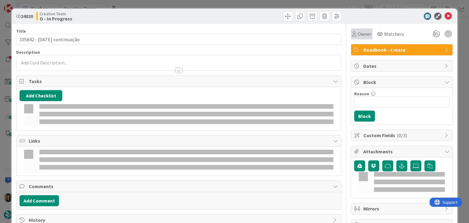
click at [356, 38] on div "Owner" at bounding box center [361, 33] width 22 height 11
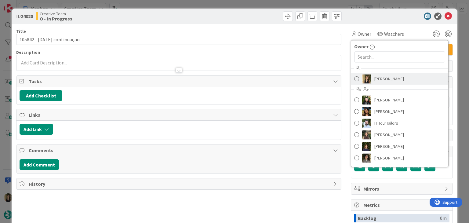
click at [386, 82] on span "[PERSON_NAME]" at bounding box center [389, 78] width 30 height 9
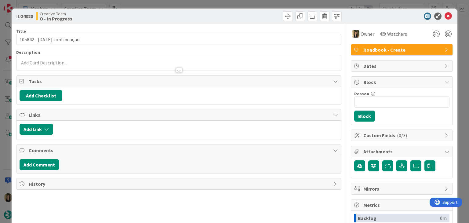
drag, startPoint x: 262, startPoint y: 15, endPoint x: 259, endPoint y: 5, distance: 10.0
click at [260, 12] on div at bounding box center [260, 16] width 161 height 10
click at [259, 5] on div "ID 24020 Creative Team O - In Progress Title 27 / 128 105842 - 28 oct continuaç…" at bounding box center [234, 111] width 469 height 223
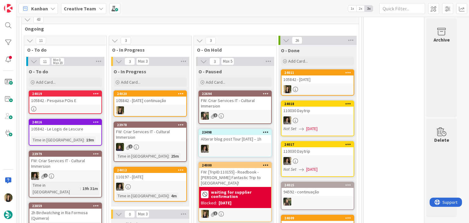
click at [314, 82] on div "24011 105842 - 28 oct" at bounding box center [317, 82] width 73 height 26
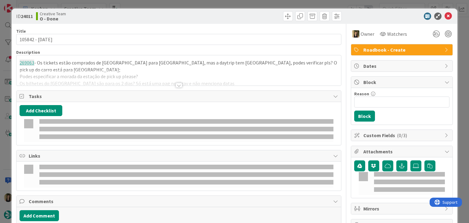
drag, startPoint x: 116, startPoint y: 69, endPoint x: 141, endPoint y: 69, distance: 25.3
click at [116, 70] on div at bounding box center [178, 78] width 324 height 16
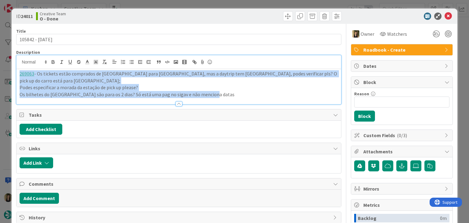
drag, startPoint x: 212, startPoint y: 86, endPoint x: 17, endPoint y: 71, distance: 195.2
click at [14, 70] on div "ID 24011 Creative Team O - Done Title 15 / 128 105842 - 28 oct Description 2690…" at bounding box center [234, 164] width 445 height 311
copy div "269063 - Os tickets estão comprados de Paris para Le Mans, mas a daytrip tem Na…"
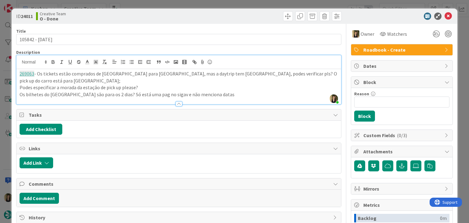
click at [204, 9] on div "ID 24011 Creative Team O - Done" at bounding box center [234, 16] width 445 height 15
click at [203, 4] on div "ID 24011 Creative Team O - Done Title 15 / 128 105842 - 28 oct Description Sofi…" at bounding box center [234, 111] width 469 height 223
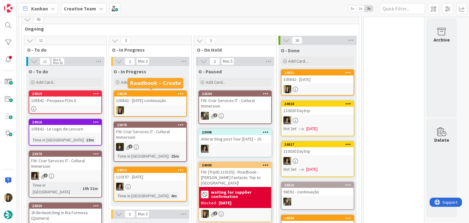
click at [150, 102] on div "105842 - [DATE] continuação" at bounding box center [150, 100] width 72 height 8
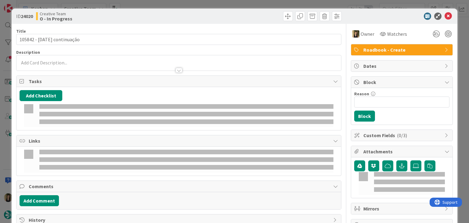
click at [129, 61] on p at bounding box center [179, 62] width 318 height 7
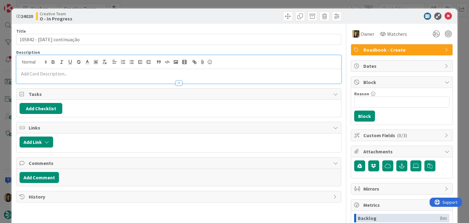
click at [125, 73] on p at bounding box center [179, 73] width 318 height 7
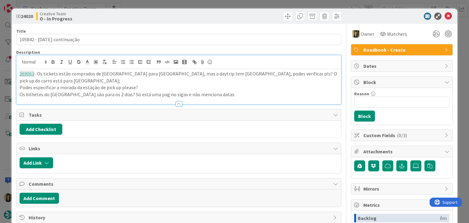
click at [169, 15] on div "Creative Team O - In Progress" at bounding box center [106, 16] width 141 height 10
click at [172, 3] on div "ID 24020 Creative Team O - In Progress Title 27 / 128 105842 - 28 oct continuaç…" at bounding box center [234, 111] width 469 height 223
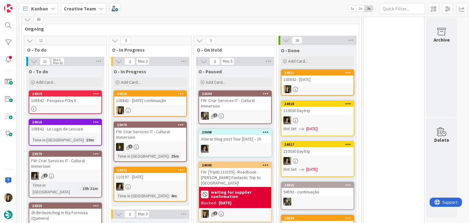
click at [90, 99] on div "105842 - Pesquisa POis E" at bounding box center [65, 100] width 72 height 8
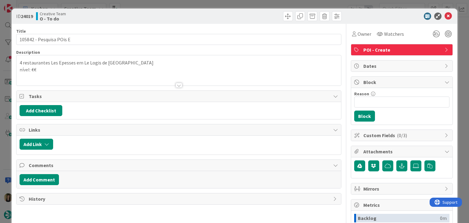
click at [181, 84] on div at bounding box center [178, 78] width 324 height 16
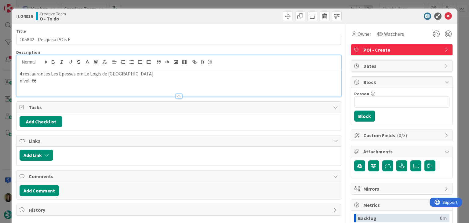
click at [174, 8] on div "ID 24019 Creative Team O - To do Title 24 / 128 105842 - Pesquisa POis E Descri…" at bounding box center [234, 111] width 469 height 223
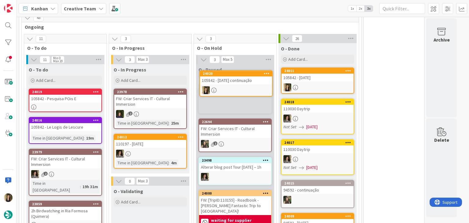
scroll to position [221, 0]
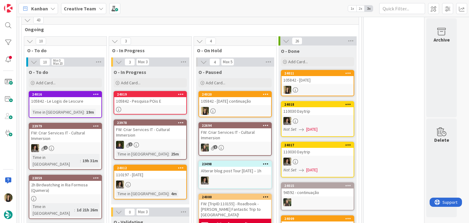
click at [163, 102] on div "105842 - Pesquisa POis E" at bounding box center [150, 101] width 72 height 8
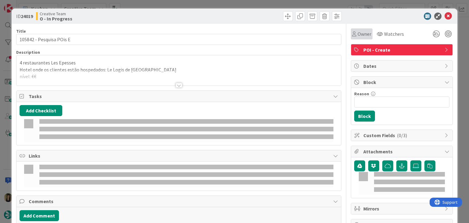
click at [357, 34] on span "Owner" at bounding box center [364, 33] width 14 height 7
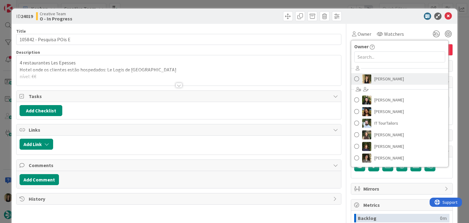
drag, startPoint x: 384, startPoint y: 78, endPoint x: 284, endPoint y: 43, distance: 105.8
click at [383, 78] on span "[PERSON_NAME]" at bounding box center [389, 78] width 30 height 9
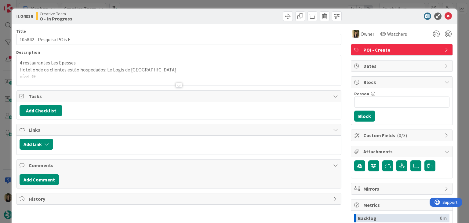
drag, startPoint x: 223, startPoint y: 17, endPoint x: 221, endPoint y: 7, distance: 10.3
click at [221, 16] on div at bounding box center [260, 16] width 161 height 10
click at [221, 5] on div "ID 24019 Creative Team O - In Progress Title 24 / 128 105842 - Pesquisa POis E …" at bounding box center [234, 111] width 469 height 223
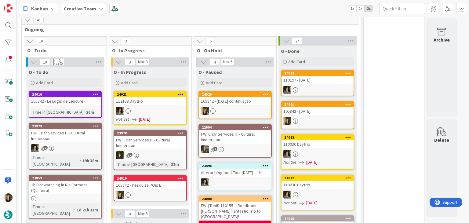
click at [174, 187] on div "24019 105842 - Pesquisa POis E" at bounding box center [149, 188] width 73 height 26
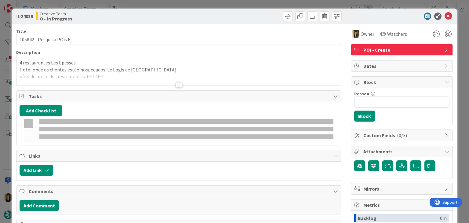
click at [175, 84] on div at bounding box center [178, 85] width 7 height 5
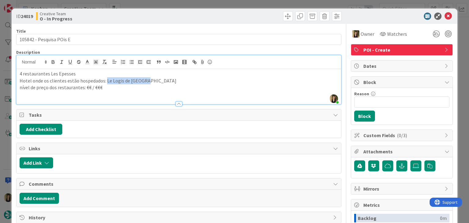
drag, startPoint x: 145, startPoint y: 80, endPoint x: 104, endPoint y: 78, distance: 40.9
click at [104, 78] on p "Hotel onde os clientes estão hospedados: Le Logis de [GEOGRAPHIC_DATA]" at bounding box center [179, 80] width 318 height 7
copy p "Le Logis de Lescure"
drag, startPoint x: 134, startPoint y: 14, endPoint x: 137, endPoint y: 6, distance: 8.0
click at [134, 14] on div "Creative Team O - In Progress" at bounding box center [106, 16] width 141 height 10
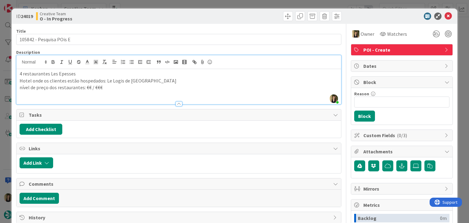
click at [136, 5] on div "ID 24019 Creative Team O - In Progress Title 24 / 128 105842 - Pesquisa POis E …" at bounding box center [234, 111] width 469 height 223
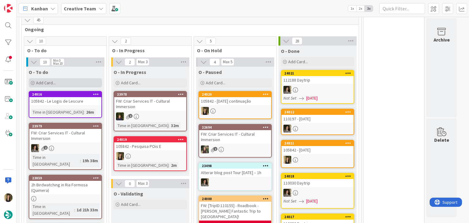
click at [61, 81] on div "Add Card..." at bounding box center [65, 82] width 73 height 9
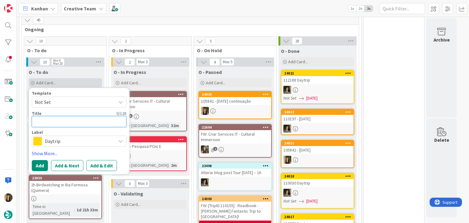
type textarea "x"
type textarea "€"
type textarea "x"
type textarea "€€"
type textarea "x"
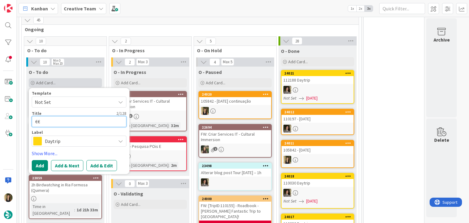
type textarea "€€ -"
type textarea "x"
type textarea "€€ -"
paste textarea "L'Atrium"
type textarea "x"
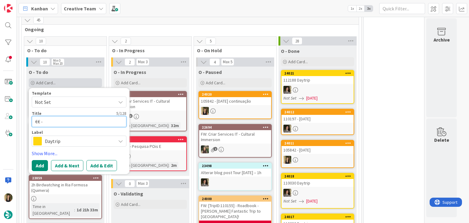
type textarea "€€ - L'Atrium"
type textarea "x"
type textarea "€€ - L'Atrium"
type textarea "x"
type textarea "€€ - L'Atrium -"
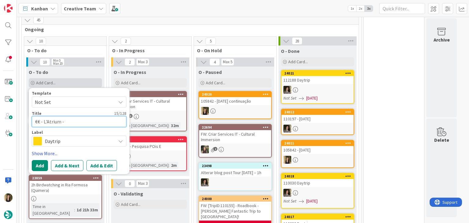
type textarea "x"
type textarea "€€ - L'Atrium -"
type textarea "x"
type textarea "€€ - L'Atrium - C"
type textarea "x"
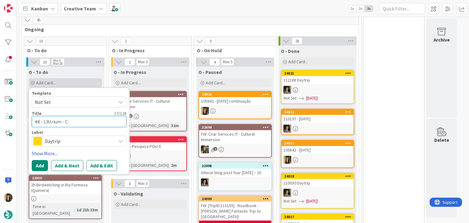
type textarea "€€ - L'Atrium - Cl"
type textarea "x"
type textarea "€€ - L'Atrium - Clos"
type textarea "x"
type textarea "€€ - L'Atrium - Close"
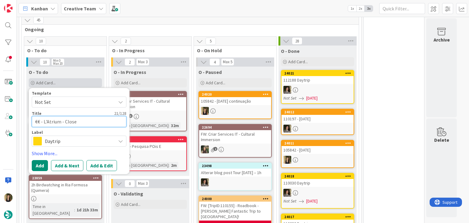
type textarea "x"
type textarea "€€ - L'Atrium - Closed"
type textarea "x"
type textarea "€€ - L'Atrium - Closed"
type textarea "x"
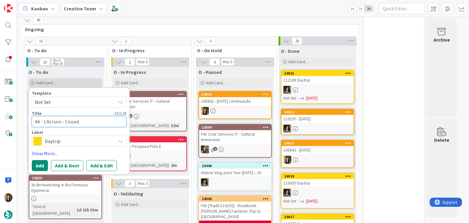
type textarea "€€ - L'Atrium - Closed M"
type textarea "x"
type textarea "€€ - L'Atrium - Closed Mo"
type textarea "x"
type textarea "€€ - L'Atrium - Closed Mon"
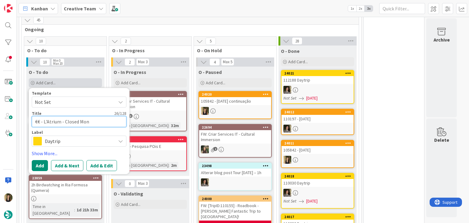
type textarea "x"
type textarea "€€ - L'Atrium - Closed Mon&"
type textarea "x"
type textarea "€€ - L'Atrium - Closed Mon&T"
type textarea "x"
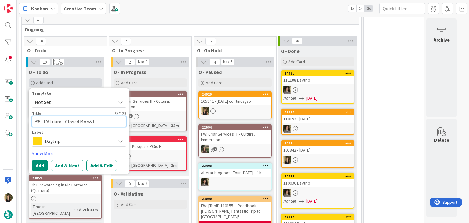
type textarea "€€ - L'Atrium - Closed Mon&Tu"
type textarea "x"
type textarea "€€ - L'Atrium - Closed Mon&Tue"
click at [72, 143] on span "Daytrip" at bounding box center [79, 141] width 68 height 9
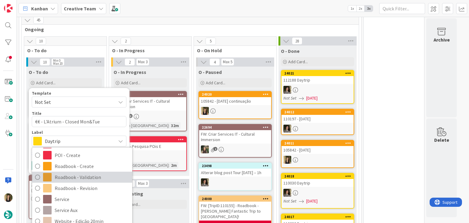
scroll to position [114, 0]
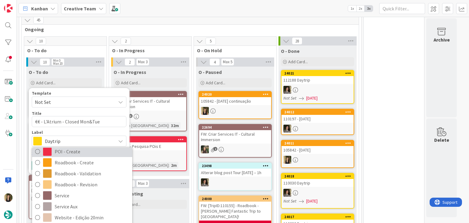
click at [76, 152] on span "POI - Create" at bounding box center [92, 151] width 74 height 9
type textarea "x"
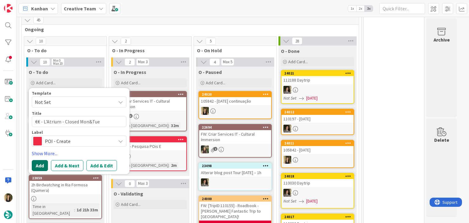
click at [38, 166] on button "Add" at bounding box center [40, 165] width 16 height 11
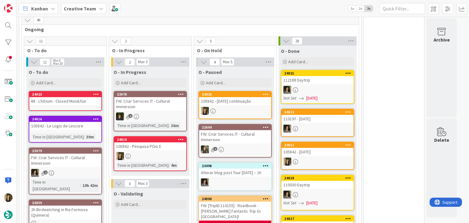
click at [57, 101] on div "€€ - L'Atrium - Closed Mon&Tue" at bounding box center [65, 101] width 72 height 8
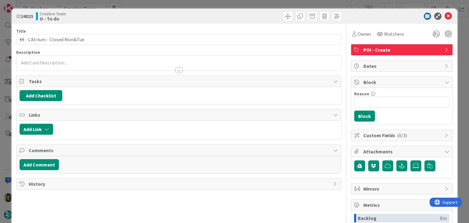
click at [72, 66] on div at bounding box center [178, 67] width 324 height 6
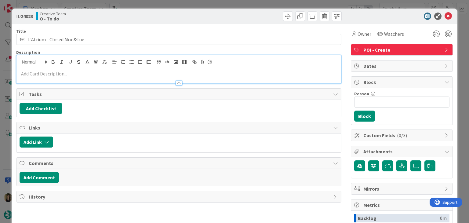
click at [70, 77] on div at bounding box center [178, 80] width 324 height 6
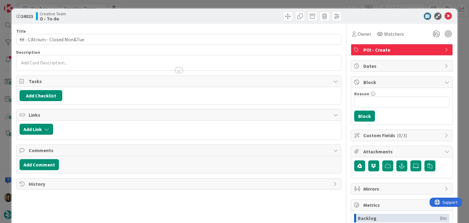
click at [75, 64] on div at bounding box center [178, 67] width 324 height 6
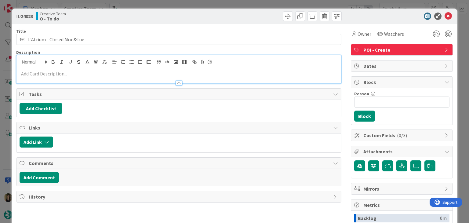
click at [68, 76] on p at bounding box center [179, 73] width 318 height 7
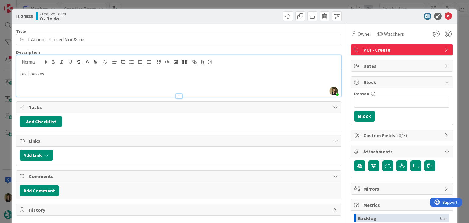
drag, startPoint x: 176, startPoint y: 17, endPoint x: 174, endPoint y: 9, distance: 8.1
click at [175, 16] on div "ID 24023 Creative Team O - To do" at bounding box center [178, 16] width 325 height 10
click at [173, 6] on div "ID 24023 Creative Team O - To do Title 30 / 128 €€ - L'Atrium - Closed Mon&Tue …" at bounding box center [234, 111] width 469 height 223
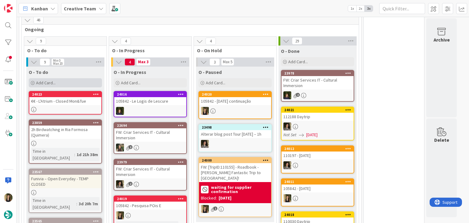
click at [76, 82] on div "Add Card..." at bounding box center [65, 82] width 73 height 9
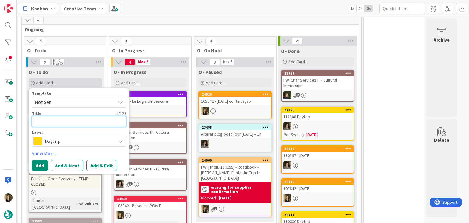
type textarea "x"
type textarea "€"
type textarea "x"
type textarea "€€"
type textarea "x"
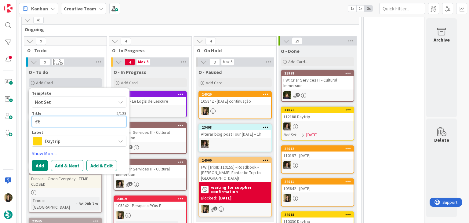
type textarea "€€€"
type textarea "x"
type textarea "€€€"
type textarea "x"
type textarea "€€€ -"
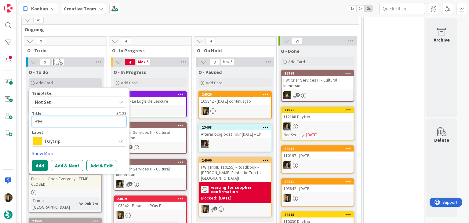
type textarea "x"
type textarea "€€€ -"
paste textarea "BistronÔm by Omnubo"
type textarea "x"
type textarea "€€€ - BistronÔm by Omnubo"
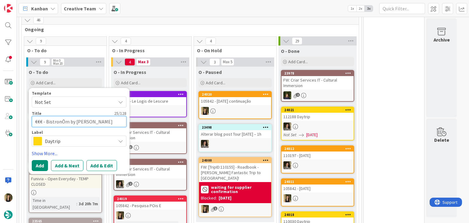
type textarea "x"
type textarea "€€€ - BistronÔm by Omnubo"
click at [62, 119] on textarea "€€€ - BistronÔm by Omnubo" at bounding box center [79, 121] width 95 height 11
type textarea "x"
type textarea "€€€ - Bistronm by Omnubo"
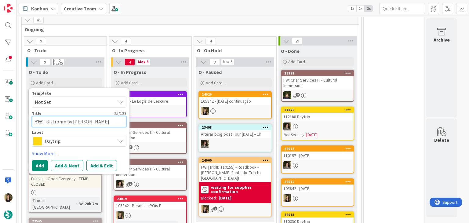
type textarea "x"
click at [108, 118] on textarea "€€€ - Bistronôm by Omnubo" at bounding box center [79, 121] width 95 height 11
type textarea "€€€ - Bistronôm by Omnubo"
type textarea "x"
type textarea "€€€ - Bistronôm by Omnubo -"
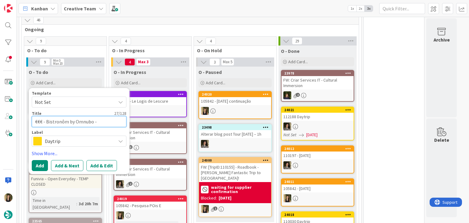
type textarea "x"
type textarea "€€€ - Bistronôm by Omnubo -"
type textarea "x"
type textarea "€€€ - Bistronôm by Omnubo - C"
type textarea "x"
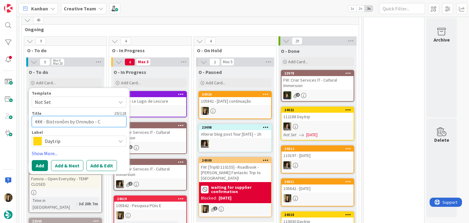
type textarea "€€€ - Bistronôm by Omnubo - Cl"
type textarea "x"
type textarea "€€€ - Bistronôm by Omnubo - Clo"
type textarea "x"
type textarea "€€€ - Bistronôm by Omnubo - Clos"
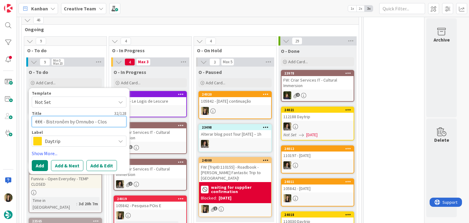
type textarea "x"
type textarea "€€€ - Bistronôm by Omnubo - Close"
type textarea "x"
type textarea "€€€ - Bistronôm by Omnubo - Closed"
type textarea "x"
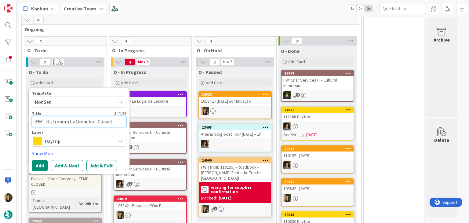
type textarea "€€€ - Bistronôm by Omnubo - Closed"
type textarea "x"
type textarea "€€€ - Bistronôm by Omnubo - Closed S"
type textarea "x"
type textarea "€€€ - Bistronôm by Omnubo - Closed Su"
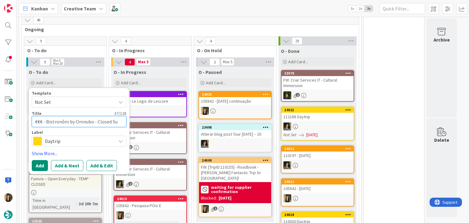
type textarea "x"
type textarea "€€€ - Bistronôm by Omnubo - Closed Sun"
type textarea "x"
type textarea "€€€ - Bistronôm by Omnubo - Closed Sun"
type textarea "x"
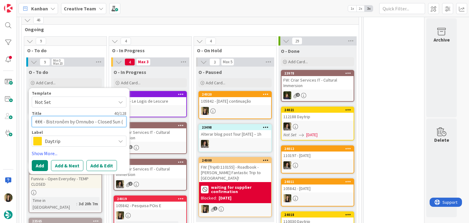
type textarea "€€€ - Bistronôm by Omnubo - Closed Sun ("
type textarea "x"
type textarea "€€€ - Bistronôm by Omnubo - Closed Sun (M"
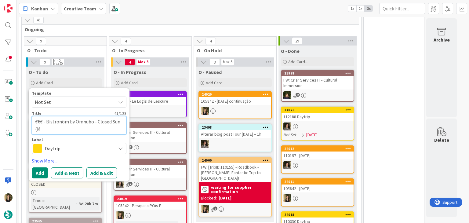
type textarea "x"
type textarea "€€€ - Bistronôm by Omnubo - Closed Sun (Mo"
type textarea "x"
type textarea "€€€ - Bistronôm by Omnubo - Closed Sun (Mon"
type textarea "x"
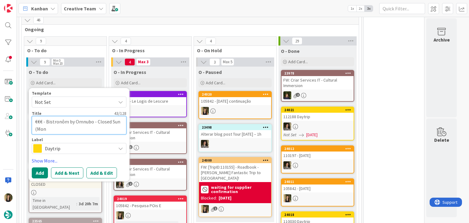
type textarea "€€€ - Bistronôm by Omnubo - Closed Sun (Mon&"
type textarea "x"
type textarea "€€€ - Bistronôm by Omnubo - Closed Sun (Mon&S"
type textarea "x"
type textarea "€€€ - Bistronôm by Omnubo - Closed Sun (Mon&Sa"
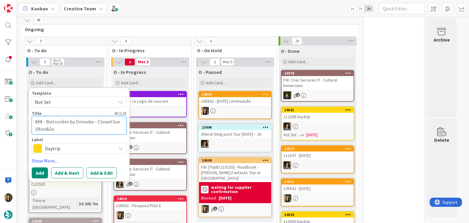
type textarea "x"
type textarea "€€€ - Bistronôm by Omnubo - Closed Sun (Mon&Sat"
type textarea "x"
type textarea "€€€ - Bistronôm by Omnubo - Closed Sun (Mon&Sat"
type textarea "x"
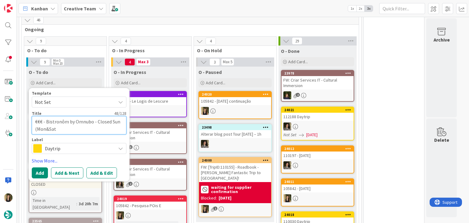
type textarea "€€€ - Bistronôm by Omnubo - Closed Sun (Mon&Sat n"
type textarea "x"
type textarea "€€€ - Bistronôm by Omnubo - Closed Sun (Mon&Sat nl"
type textarea "x"
type textarea "€€€ - Bistronôm by Omnubo - Closed Sun (Mon&Sat nll"
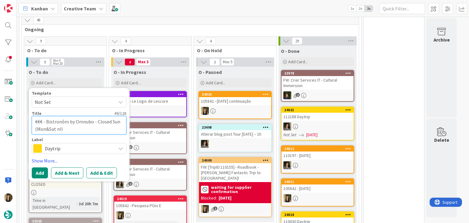
type textarea "x"
type textarea "€€€ - Bistronôm by Omnubo - Closed Sun (Mon&Sat nlly"
type textarea "x"
type textarea "€€€ - Bistronôm by Omnubo - Closed Sun (Mon&Sat nll"
type textarea "x"
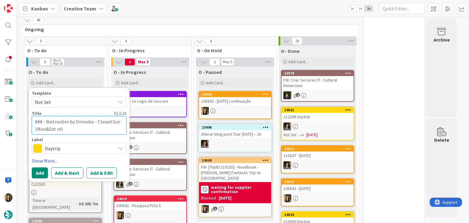
type textarea "€€€ - Bistronôm by Omnubo - Closed Sun (Mon&Sat nl"
type textarea "x"
type textarea "€€€ - Bistronôm by Omnubo - Closed Sun (Mon&Sat n"
type textarea "x"
type textarea "€€€ - Bistronôm by Omnubo - Closed Sun (Mon&Sat"
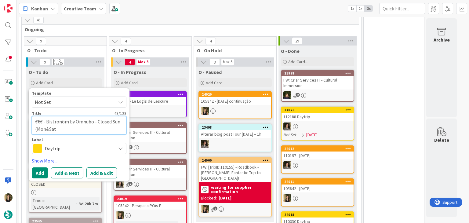
type textarea "x"
type textarea "€€€ - Bistronôm by Omnubo - Closed Sun (Mon&Sat o"
type textarea "x"
type textarea "€€€ - Bistronôm by Omnubo - Closed Sun (Mon&Sat on"
type textarea "x"
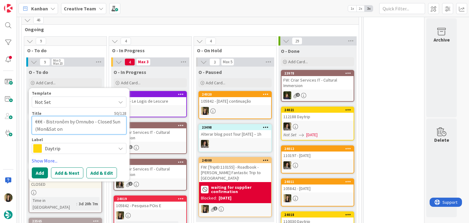
type textarea "€€€ - Bistronôm by Omnubo - Closed Sun (Mon&Sat onl"
type textarea "x"
type textarea "€€€ - Bistronôm by Omnubo - Closed Sun (Mon&Sat only"
type textarea "x"
type textarea "€€€ - Bistronôm by Omnubo - Closed Sun (Mon&Sat only"
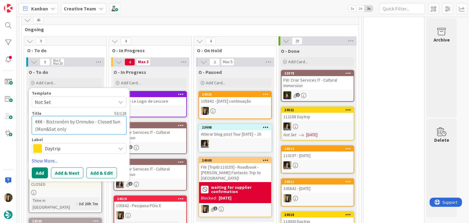
type textarea "x"
type textarea "€€€ - Bistronôm by Omnubo - Closed Sun (Mon&Sat only d"
type textarea "x"
type textarea "€€€ - Bistronôm by Omnubo - Closed Sun (Mon&Sat only di"
type textarea "x"
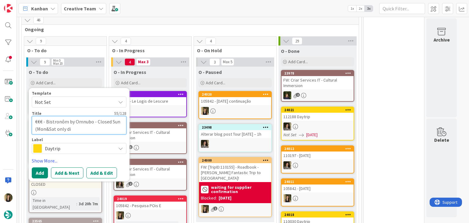
type textarea "€€€ - Bistronôm by Omnubo - Closed Sun (Mon&Sat only din"
type textarea "x"
type textarea "€€€ - Bistronôm by Omnubo - Closed Sun (Mon&Sat only dinn"
type textarea "x"
type textarea "€€€ - Bistronôm by Omnubo - Closed Sun (Mon&Sat only dinne"
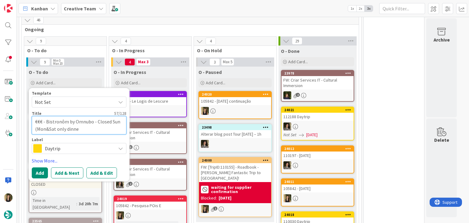
type textarea "x"
type textarea "€€€ - Bistronôm by Omnubo - Closed Sun (Mon&Sat only dinner"
type textarea "x"
type textarea "€€€ - Bistronôm by Omnubo - Closed Sun (Mon&Sat only dinner)"
click at [78, 149] on span "Daytrip" at bounding box center [79, 148] width 68 height 9
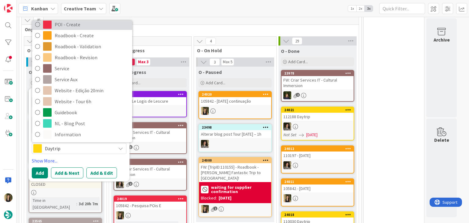
click at [79, 23] on span "POI - Create" at bounding box center [92, 24] width 74 height 9
type textarea "x"
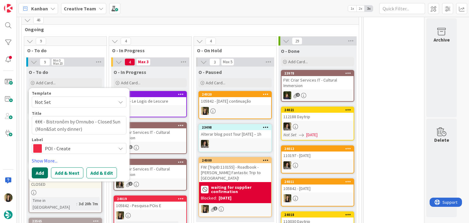
click at [35, 170] on button "Add" at bounding box center [40, 172] width 16 height 11
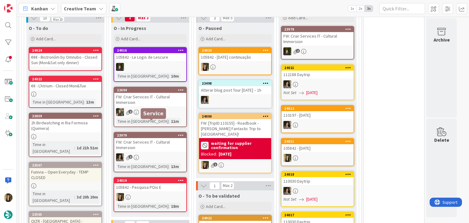
scroll to position [282, 0]
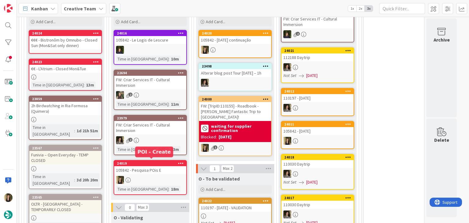
click at [162, 171] on div "105842 - Pesquisa POis E" at bounding box center [150, 170] width 72 height 8
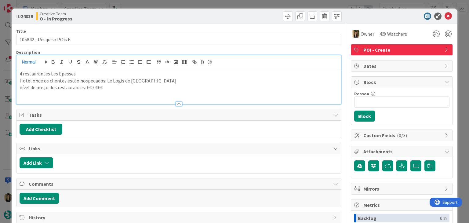
drag, startPoint x: 52, startPoint y: 59, endPoint x: 32, endPoint y: 63, distance: 19.8
click at [51, 60] on div "4 restaurantes Les Epesses Hotel onde os clientes estão hospedados: Le Logis de…" at bounding box center [178, 79] width 324 height 49
click at [21, 73] on p "4 restaurantes Les Epesses" at bounding box center [179, 73] width 318 height 7
click at [139, 89] on p "nível de preço dos restaurantes: €€ / €€€" at bounding box center [179, 87] width 318 height 7
drag, startPoint x: 177, startPoint y: 13, endPoint x: 177, endPoint y: 9, distance: 3.1
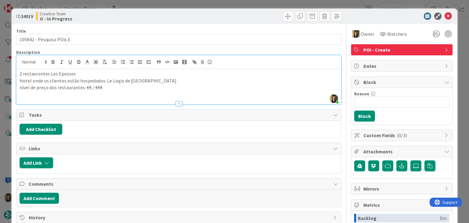
click at [177, 12] on div "ID 24019 Creative Team O - In Progress" at bounding box center [178, 16] width 325 height 10
click at [177, 3] on div "ID 24019 Creative Team O - In Progress Title 24 / 128 105842 - Pesquisa POis E …" at bounding box center [234, 111] width 469 height 223
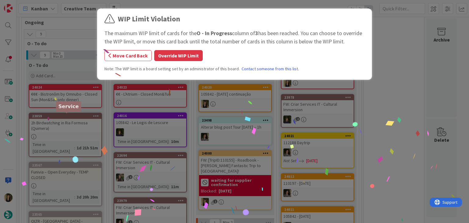
scroll to position [227, 0]
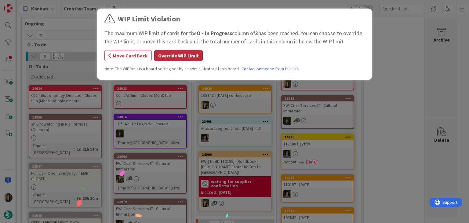
click at [180, 56] on button "Override WIP Limit" at bounding box center [178, 55] width 48 height 11
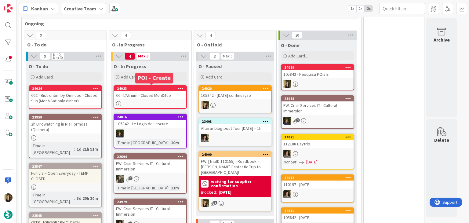
click at [163, 101] on div at bounding box center [150, 103] width 72 height 5
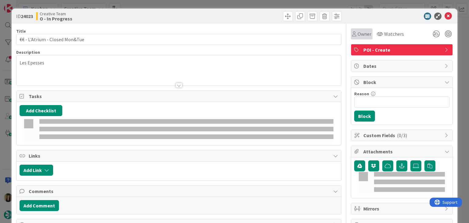
click at [360, 37] on span "Owner" at bounding box center [364, 33] width 14 height 7
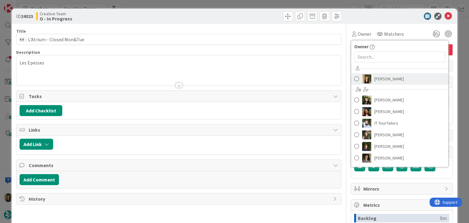
click at [375, 77] on span "[PERSON_NAME]" at bounding box center [389, 78] width 30 height 9
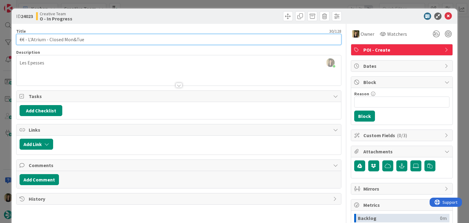
drag, startPoint x: 92, startPoint y: 40, endPoint x: 14, endPoint y: 39, distance: 77.8
click at [14, 40] on div "ID 24023 Creative Team O - In Progress Title 30 / 128 €€ - L'Atrium - Closed Mo…" at bounding box center [234, 164] width 445 height 311
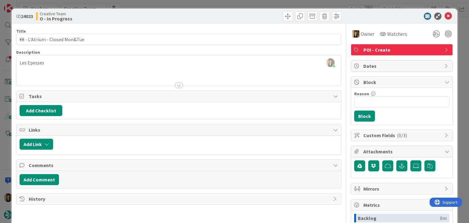
click at [126, 16] on div "Creative Team O - In Progress" at bounding box center [106, 16] width 141 height 10
click at [138, 3] on div "ID 24023 Creative Team O - In Progress Title 30 / 128 €€ - L'Atrium - Closed Mo…" at bounding box center [234, 111] width 469 height 223
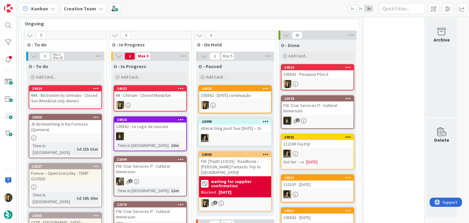
click at [180, 87] on icon at bounding box center [181, 88] width 6 height 4
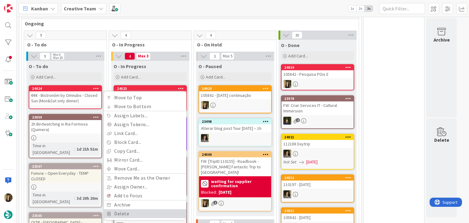
drag, startPoint x: 136, startPoint y: 210, endPoint x: 139, endPoint y: 197, distance: 13.5
click at [136, 210] on link "Delete" at bounding box center [145, 213] width 82 height 9
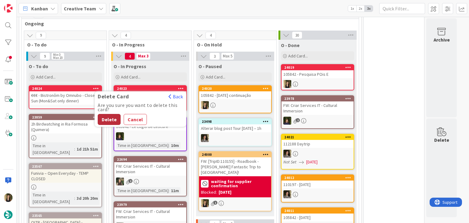
click at [109, 116] on button "Delete" at bounding box center [109, 119] width 23 height 11
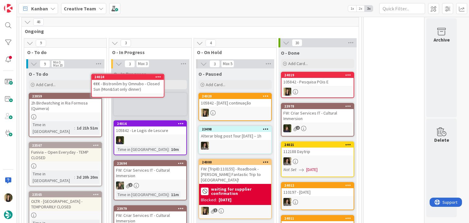
scroll to position [218, 0]
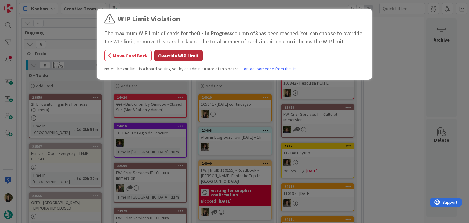
click at [175, 59] on button "Override WIP Limit" at bounding box center [178, 55] width 48 height 11
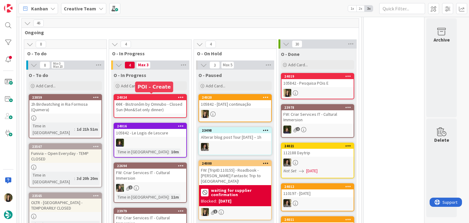
click at [161, 102] on div "€€€ - Bistronôm by Omnubo - Closed Sun (Mon&Sat only dinner)" at bounding box center [150, 106] width 72 height 13
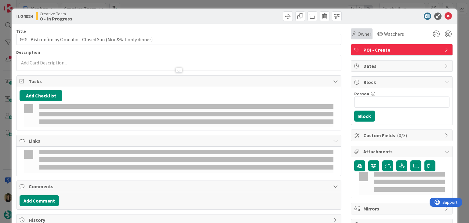
click at [352, 34] on icon at bounding box center [354, 33] width 4 height 5
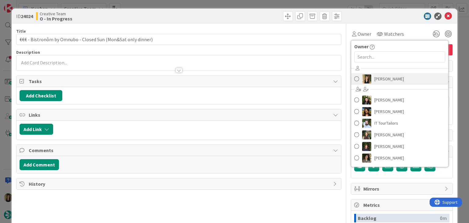
click at [378, 80] on span "[PERSON_NAME]" at bounding box center [389, 78] width 30 height 9
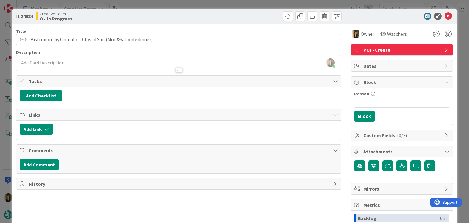
scroll to position [218, 0]
click at [9, 39] on div "ID 24024 Creative Team O - In Progress Title 60 / 128 €€€ - Bistronôm by Omnubo…" at bounding box center [234, 111] width 469 height 223
click at [122, 14] on div "Creative Team O - In Progress" at bounding box center [106, 16] width 141 height 10
click at [134, 5] on div "ID 24024 Creative Team O - In Progress Title 60 / 128 €€€ - Bistronôm by Omnubo…" at bounding box center [234, 111] width 469 height 223
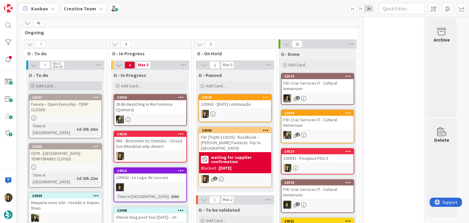
click at [77, 86] on div "Add Card..." at bounding box center [65, 85] width 73 height 9
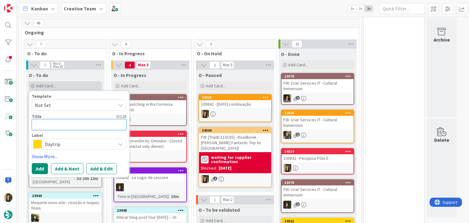
paste textarea "La Trattoria Restaurant"
type textarea "La Trattoria Restaurant"
type textarea "x"
type textarea "La Trattoria Restaurant"
type textarea "x"
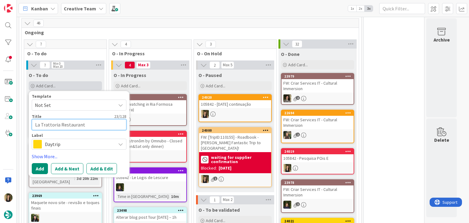
type textarea "La Trattoria Restaurant -"
type textarea "x"
type textarea "La Trattoria Restaurant -"
type textarea "x"
type textarea "La Trattoria Restaurant - C"
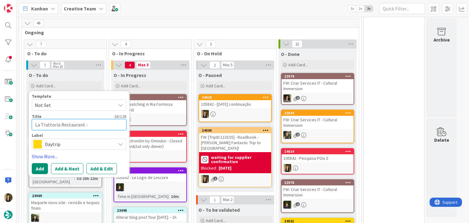
type textarea "x"
type textarea "La Trattoria Restaurant - Cl"
type textarea "x"
type textarea "La Trattoria Restaurant - Clo"
type textarea "x"
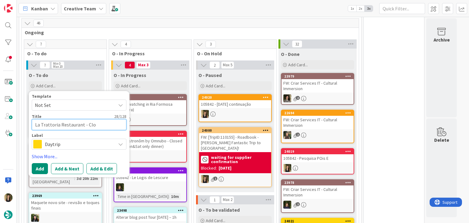
type textarea "La Trattoria Restaurant - Clos"
type textarea "x"
type textarea "La Trattoria Restaurant - Close"
type textarea "x"
type textarea "La Trattoria Restaurant - Closed"
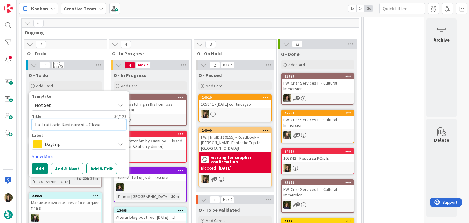
type textarea "x"
type textarea "La Trattoria Restaurant - Closed"
type textarea "x"
type textarea "La Trattoria Restaurant - Closed S"
type textarea "x"
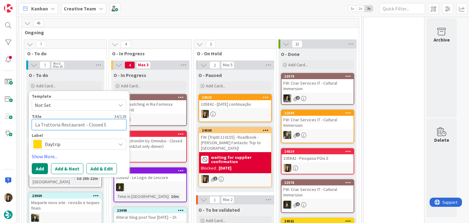
type textarea "La Trattoria Restaurant - Closed Sa"
type textarea "x"
type textarea "La Trattoria Restaurant - Closed Sat"
type textarea "x"
type textarea "La Trattoria Restaurant - Closed Sat&"
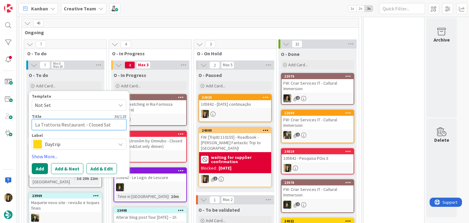
type textarea "x"
type textarea "La Trattoria Restaurant - Closed Sat"
type textarea "x"
type textarea "La Trattoria Restaurant - Closed Sat-"
type textarea "x"
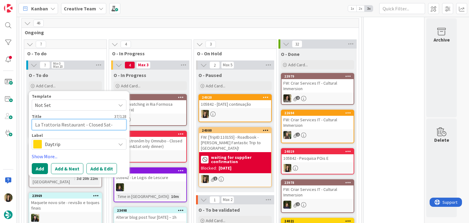
type textarea "La Trattoria Restaurant - Closed Sat-S"
type textarea "x"
type textarea "La Trattoria Restaurant - Closed Sat-Su"
type textarea "x"
type textarea "La Trattoria Restaurant - Closed Sat-Sun"
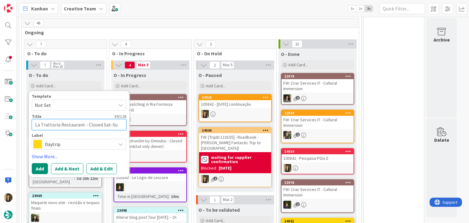
type textarea "x"
type textarea "La Trattoria Restaurant - Closed Sat-Su"
type textarea "x"
type textarea "La Trattoria Restaurant - Closed Sat-S"
type textarea "x"
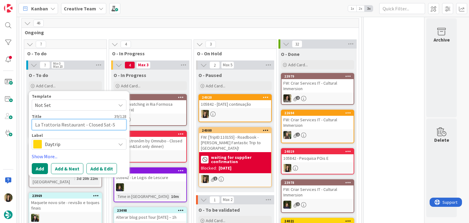
type textarea "La Trattoria Restaurant - Closed Sat-"
type textarea "x"
type textarea "La Trattoria Restaurant - Closed Sat"
type textarea "x"
type textarea "La Trattoria Restaurant - Closed Sat&"
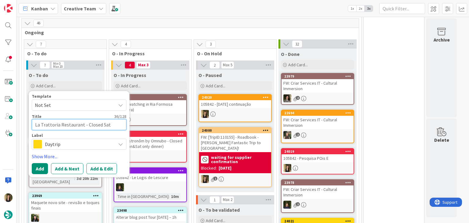
type textarea "x"
type textarea "La Trattoria Restaurant - Closed Sat&S"
type textarea "x"
type textarea "La Trattoria Restaurant - Closed Sat&Su"
type textarea "x"
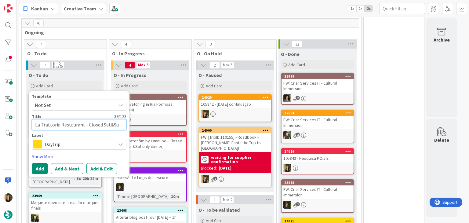
type textarea "La Trattoria Restaurant - Closed Sat&Sun"
type textarea "x"
click at [35, 124] on textarea "La Trattoria Restaurant - Closed Sat&Sun" at bounding box center [79, 124] width 95 height 11
type textarea "€La Trattoria Restaurant - Closed Sat&Sun"
type textarea "x"
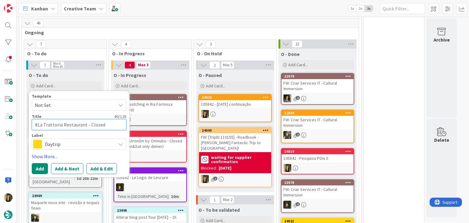
type textarea "€€La Trattoria Restaurant - Closed Sat&Sun"
type textarea "x"
type textarea "€€€La Trattoria Restaurant - Closed Sat&Sun"
type textarea "x"
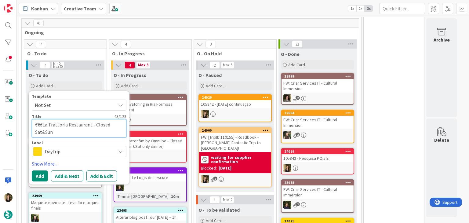
type textarea "€€€ La Trattoria Restaurant - Closed Sat&Sun"
type textarea "x"
type textarea "€€€ -La Trattoria Restaurant - Closed Sat&Sun"
type textarea "x"
type textarea "€€€ - La Trattoria Restaurant - Closed Sat&Sun"
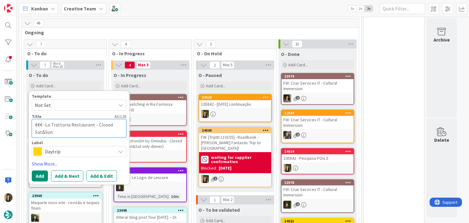
type textarea "x"
type textarea "€€€ - La Trattoria Restaurant - Closed Sat&Sun"
click at [85, 148] on span "Daytrip" at bounding box center [79, 151] width 68 height 9
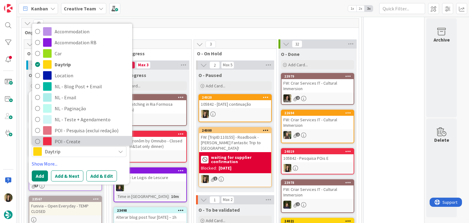
click at [77, 137] on span "POI - Create" at bounding box center [92, 141] width 74 height 9
type textarea "x"
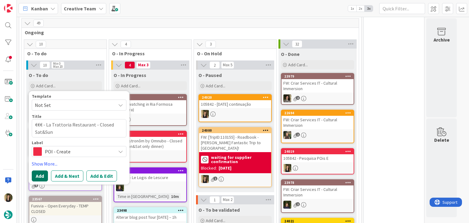
click at [43, 171] on button "Add" at bounding box center [40, 175] width 16 height 11
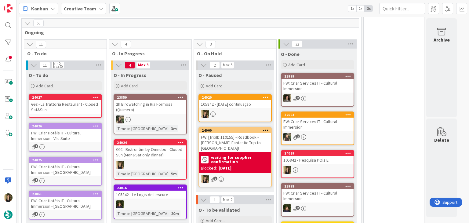
click at [79, 106] on div "€€€ - La Trattoria Restaurant - Closed Sat&Sun" at bounding box center [65, 106] width 72 height 13
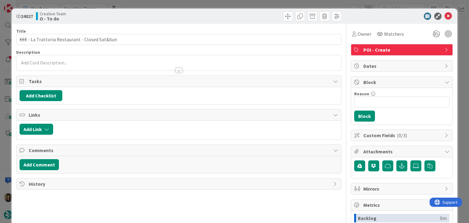
drag, startPoint x: 88, startPoint y: 64, endPoint x: 89, endPoint y: 68, distance: 4.0
click at [88, 64] on div at bounding box center [178, 67] width 324 height 6
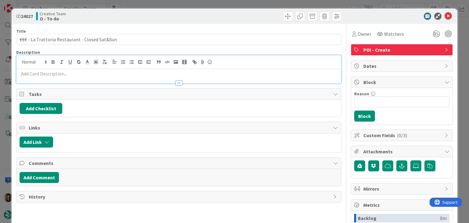
click at [92, 73] on p at bounding box center [179, 73] width 318 height 7
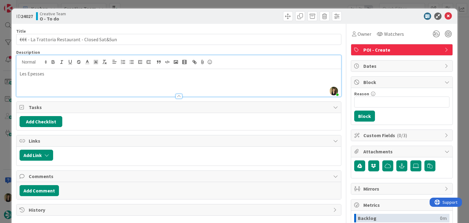
click at [210, 16] on div at bounding box center [260, 16] width 161 height 10
click at [209, 4] on div "ID 24027 Creative Team O - To do Title 46 / 128 €€€ - La Trattoria Restaurant -…" at bounding box center [234, 111] width 469 height 223
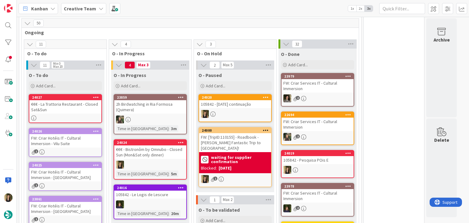
click at [179, 156] on div "€€€ - Bistronôm by Omnubo - Closed Sun (Mon&Sat only dinner)" at bounding box center [150, 151] width 72 height 13
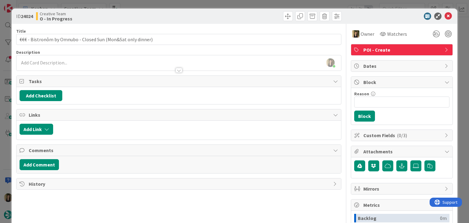
click at [138, 17] on div "Creative Team O - In Progress" at bounding box center [106, 16] width 141 height 10
click at [147, 5] on div "ID 24024 Creative Team O - In Progress Title 60 / 128 €€€ - Bistronôm by Omnubo…" at bounding box center [234, 111] width 469 height 223
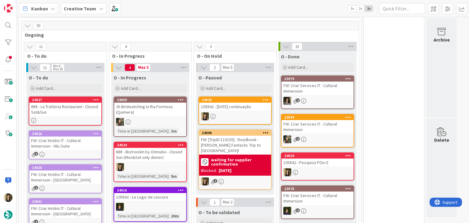
scroll to position [218, 0]
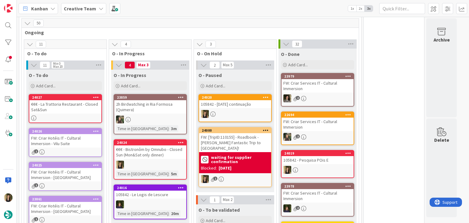
click at [326, 166] on div at bounding box center [317, 170] width 72 height 8
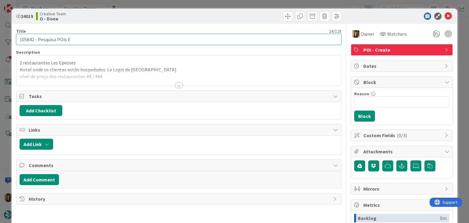
drag, startPoint x: 91, startPoint y: 41, endPoint x: 17, endPoint y: 41, distance: 73.5
click at [17, 41] on input "105842 - Pesquisa POis E" at bounding box center [178, 39] width 325 height 11
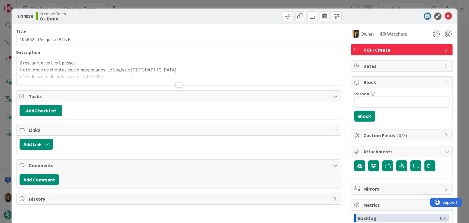
click at [157, 14] on div "Creative Team O - Done" at bounding box center [106, 16] width 141 height 10
drag, startPoint x: 157, startPoint y: 7, endPoint x: 163, endPoint y: 8, distance: 6.4
click at [157, 7] on div "ID 24019 Creative Team O - Done Title 24 / 128 105842 - Pesquisa POis E Descrip…" at bounding box center [234, 111] width 469 height 223
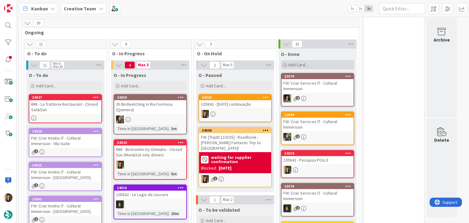
click at [317, 60] on div "Add Card..." at bounding box center [317, 64] width 73 height 9
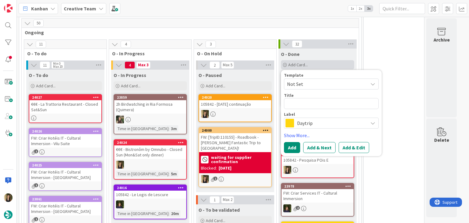
type textarea "x"
type textarea "105842 - Pesquisa POis E"
click at [331, 119] on span "Daytrip" at bounding box center [331, 123] width 68 height 9
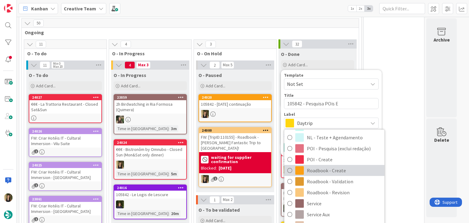
scroll to position [114, 0]
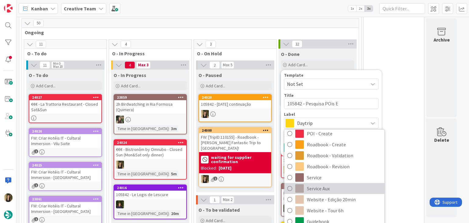
click at [331, 185] on span "Service Aux" at bounding box center [344, 188] width 74 height 9
type textarea "x"
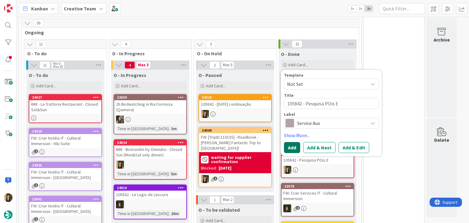
drag, startPoint x: 296, startPoint y: 145, endPoint x: 295, endPoint y: 139, distance: 5.8
click at [296, 145] on button "Add" at bounding box center [292, 147] width 16 height 11
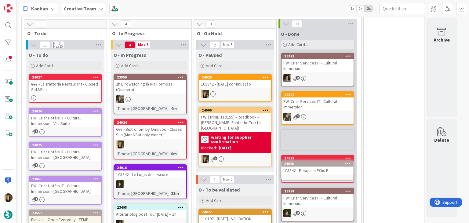
scroll to position [265, 0]
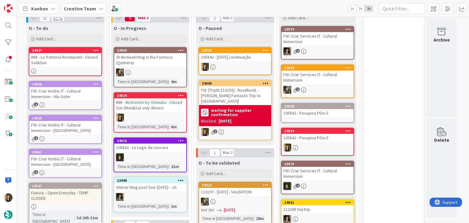
click at [318, 109] on div "105842 - Pesquisa POis E" at bounding box center [317, 113] width 72 height 8
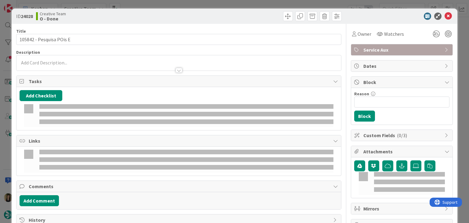
click at [361, 37] on span "Owner" at bounding box center [364, 33] width 14 height 7
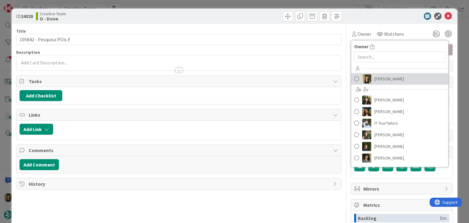
click at [378, 77] on span "[PERSON_NAME]" at bounding box center [389, 78] width 30 height 9
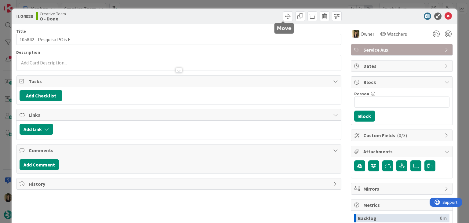
drag, startPoint x: 265, startPoint y: 13, endPoint x: 264, endPoint y: 10, distance: 3.1
click at [265, 13] on div at bounding box center [260, 16] width 161 height 10
click at [232, 9] on div "ID 24028 Creative Team O - Done" at bounding box center [234, 16] width 445 height 15
click at [232, 4] on div "ID 24028 Creative Team O - Done Title 24 / 128 105842 - Pesquisa POis E Descrip…" at bounding box center [234, 111] width 469 height 223
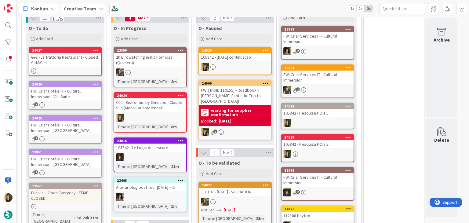
click at [168, 109] on div "€€€ - Bistronôm by Omnubo - Closed Sun (Mon&Sat only dinner)" at bounding box center [150, 104] width 72 height 13
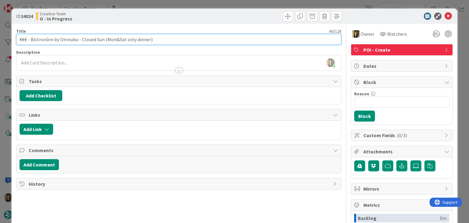
drag, startPoint x: 76, startPoint y: 40, endPoint x: 33, endPoint y: 38, distance: 42.8
click at [33, 38] on input "€€€ - Bistronôm by Omnubo - Closed Sun (Mon&Sat only dinner)" at bounding box center [178, 39] width 325 height 11
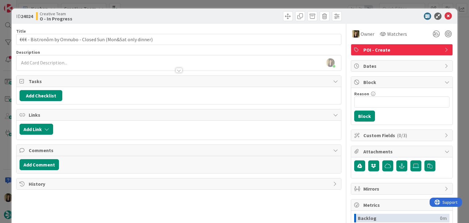
click at [83, 59] on div "[PERSON_NAME] joined 7 m ago" at bounding box center [178, 62] width 324 height 15
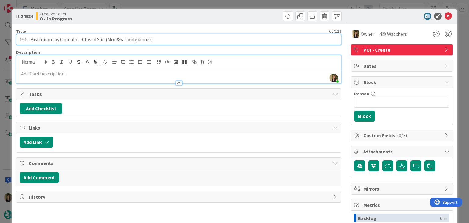
drag, startPoint x: 76, startPoint y: 41, endPoint x: 31, endPoint y: 39, distance: 45.2
click at [31, 39] on input "€€€ - Bistronôm by Omnubo - Closed Sun (Mon&Sat only dinner)" at bounding box center [178, 39] width 325 height 11
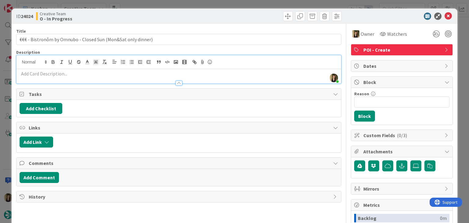
click at [153, 20] on div "Creative Team O - In Progress" at bounding box center [106, 16] width 141 height 10
click at [156, 2] on div "ID 24024 Creative Team O - In Progress Title 60 / 128 €€€ - Bistronôm by Omnubo…" at bounding box center [234, 111] width 469 height 223
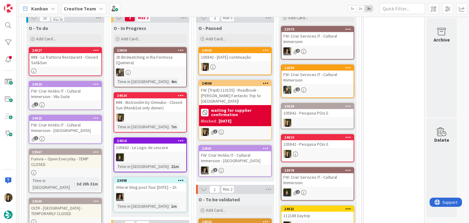
click at [166, 109] on div "€€€ - Bistronôm by Omnubo - Closed Sun (Mon&Sat only dinner)" at bounding box center [150, 104] width 72 height 13
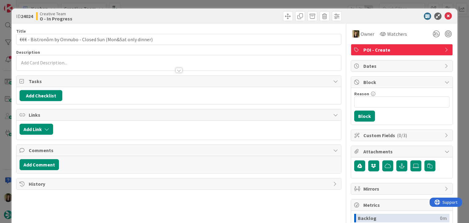
drag, startPoint x: 256, startPoint y: 13, endPoint x: 254, endPoint y: 4, distance: 9.6
click at [256, 13] on div at bounding box center [260, 16] width 161 height 10
click at [254, 3] on div "ID 24024 Creative Team O - In Progress Title 60 / 128 €€€ - Bistronôm by Omnubo…" at bounding box center [234, 111] width 469 height 223
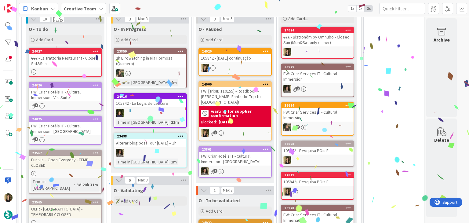
scroll to position [282, 0]
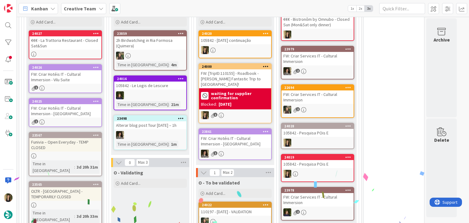
click at [88, 81] on div "FW: Criar Hotéis IT - Cultural Immersion - Vilu Suite" at bounding box center [65, 76] width 72 height 13
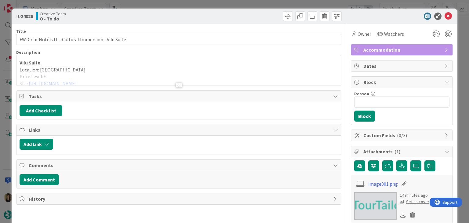
click at [181, 85] on div at bounding box center [178, 78] width 324 height 16
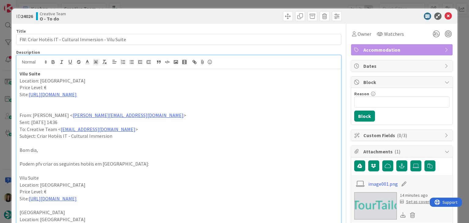
click at [167, 4] on div "ID 24026 Creative Team O - To do Title 53 / 128 FW: Criar Hotéis IT - Cultural …" at bounding box center [234, 111] width 469 height 223
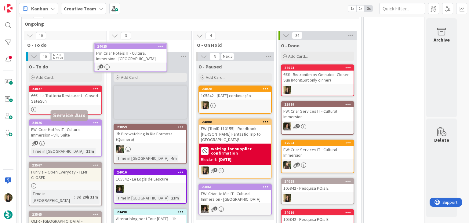
scroll to position [214, 0]
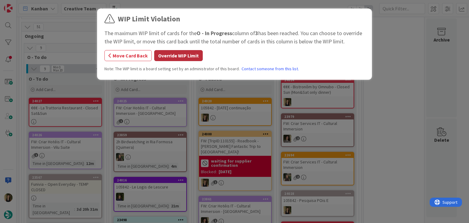
click at [170, 59] on button "Override WIP Limit" at bounding box center [178, 55] width 48 height 11
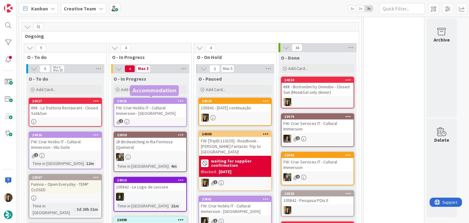
click at [155, 117] on div "FW: Criar Hotéis IT - Cultural Immersion - [GEOGRAPHIC_DATA]" at bounding box center [150, 110] width 72 height 13
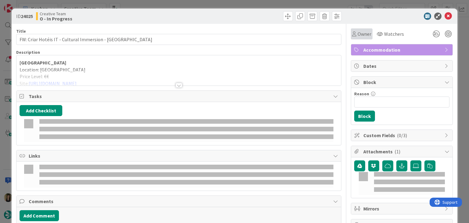
click at [361, 37] on span "Owner" at bounding box center [364, 33] width 14 height 7
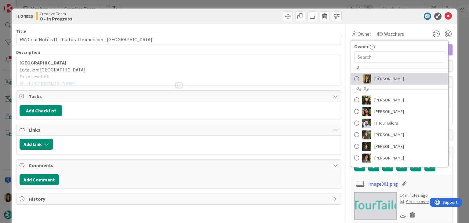
drag, startPoint x: 388, startPoint y: 76, endPoint x: 376, endPoint y: 72, distance: 12.8
click at [388, 76] on span "[PERSON_NAME]" at bounding box center [389, 78] width 30 height 9
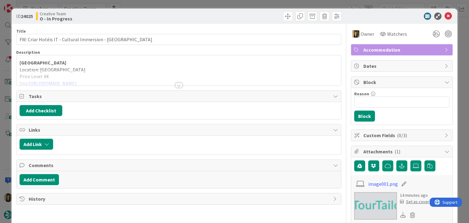
click at [225, 14] on div at bounding box center [260, 16] width 161 height 10
click at [192, 4] on div "ID 24025 Creative Team O - In Progress Title 75 / 128 FW: Criar Hotéis IT - Cul…" at bounding box center [234, 111] width 469 height 223
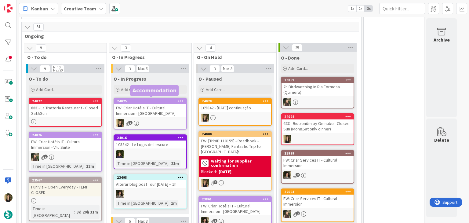
click at [149, 117] on div "FW: Criar Hotéis IT - Cultural Immersion - [GEOGRAPHIC_DATA]" at bounding box center [150, 110] width 72 height 13
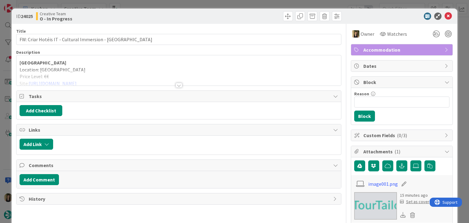
click at [174, 88] on div "Title 75 / 128 FW: Criar Hotéis IT - Cultural Immersion - [GEOGRAPHIC_DATA] Des…" at bounding box center [178, 193] width 325 height 338
click at [175, 88] on div "Title 75 / 128 FW: Criar Hotéis IT - Cultural Immersion - [GEOGRAPHIC_DATA] Des…" at bounding box center [178, 193] width 325 height 338
click at [175, 86] on div at bounding box center [178, 85] width 7 height 5
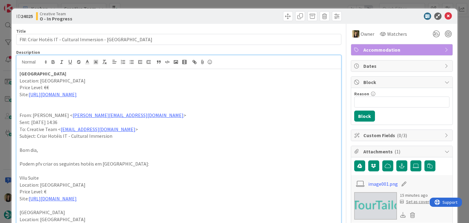
drag, startPoint x: 59, startPoint y: 73, endPoint x: 14, endPoint y: 72, distance: 44.5
copy strong "[GEOGRAPHIC_DATA]"
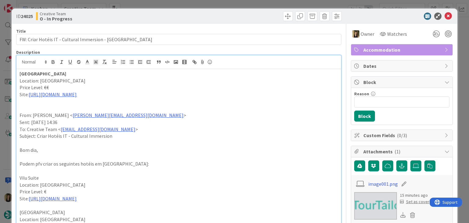
click at [167, 18] on div "Creative Team O - In Progress" at bounding box center [106, 16] width 141 height 10
click at [169, 6] on div "ID 24025 Creative Team O - In Progress Title 75 / 128 FW: Criar Hotéis IT - Cul…" at bounding box center [234, 111] width 469 height 223
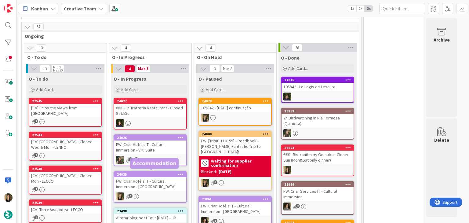
click at [164, 190] on div "FW: Criar Hotéis IT - Cultural Immersion - [GEOGRAPHIC_DATA]" at bounding box center [150, 183] width 72 height 13
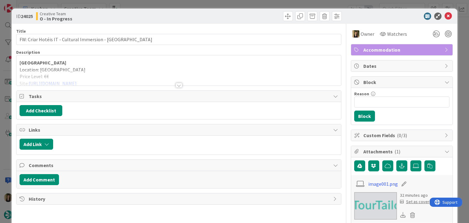
drag, startPoint x: 258, startPoint y: 18, endPoint x: 255, endPoint y: 10, distance: 7.9
click at [257, 16] on div at bounding box center [260, 16] width 161 height 10
click at [254, 5] on div "ID 24025 Creative Team O - In Progress Title 75 / 128 FW: Criar Hotéis IT - Cul…" at bounding box center [234, 111] width 469 height 223
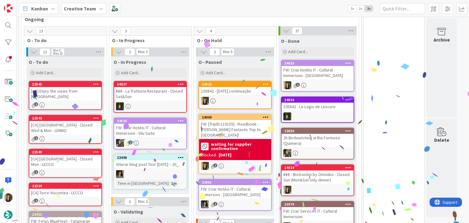
scroll to position [224, 0]
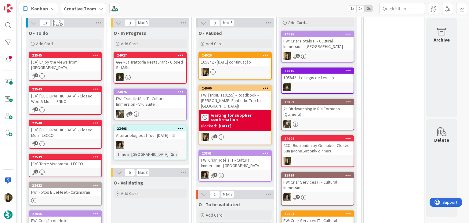
scroll to position [285, 0]
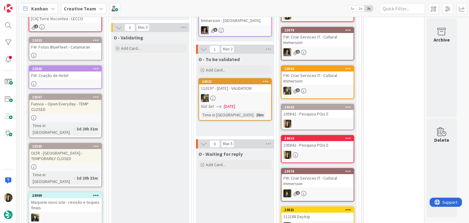
scroll to position [346, 0]
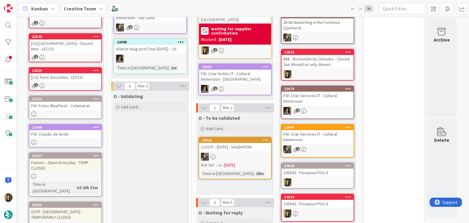
click at [71, 140] on div at bounding box center [65, 142] width 72 height 5
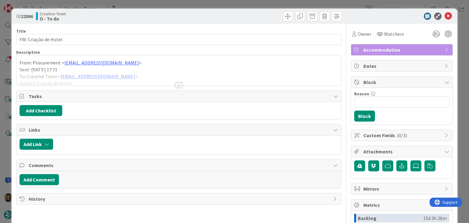
click at [178, 84] on div at bounding box center [178, 85] width 7 height 5
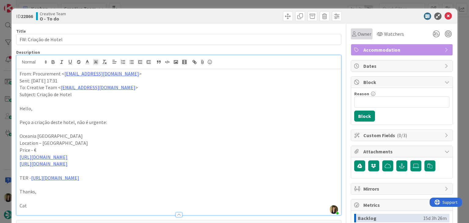
click at [357, 35] on span "Owner" at bounding box center [364, 33] width 14 height 7
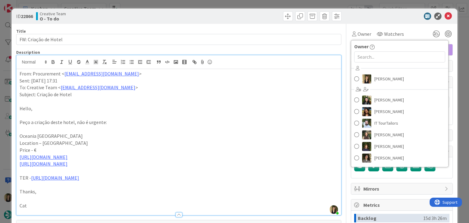
click at [382, 72] on div "[PERSON_NAME] [PERSON_NAME] [PERSON_NAME] IT TourTailors [PERSON_NAME] [PERSON_…" at bounding box center [399, 113] width 97 height 101
click at [383, 75] on span "[PERSON_NAME]" at bounding box center [389, 78] width 30 height 9
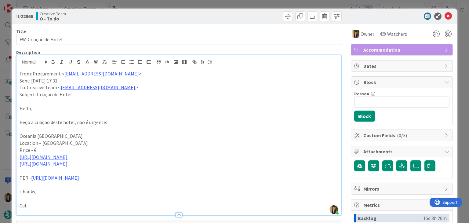
click at [242, 14] on div at bounding box center [260, 16] width 161 height 10
click at [242, 2] on div "ID 22866 Creative Team O - To do Title 21 / 128 FW: Criação de Hotel Descriptio…" at bounding box center [234, 111] width 469 height 223
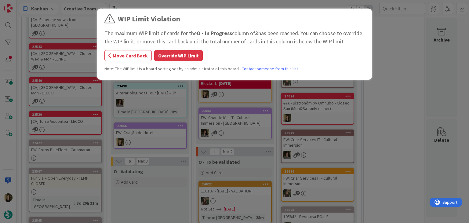
click at [188, 59] on button "Override WIP Limit" at bounding box center [178, 55] width 48 height 11
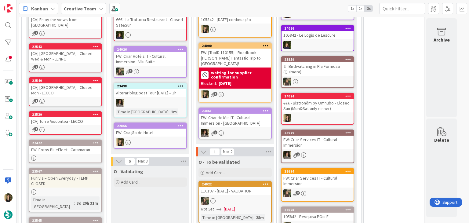
click at [156, 135] on div "22866 FW: Criação de Hotel" at bounding box center [149, 135] width 73 height 26
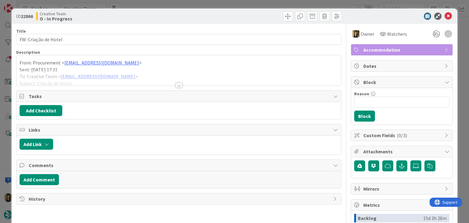
click at [177, 85] on div at bounding box center [178, 85] width 7 height 5
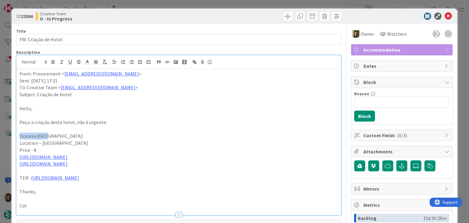
drag, startPoint x: 47, startPoint y: 137, endPoint x: 18, endPoint y: 136, distance: 28.4
click at [18, 136] on div "From: Procurement < [EMAIL_ADDRESS][DOMAIN_NAME] > Sent: [DATE] 17:31 To: Creat…" at bounding box center [178, 142] width 324 height 146
copy p "Oceania [GEOGRAPHIC_DATA]"
click at [95, 136] on p "Oceania [GEOGRAPHIC_DATA]" at bounding box center [179, 135] width 318 height 7
click at [79, 178] on link "[URL][DOMAIN_NAME]" at bounding box center [55, 177] width 48 height 6
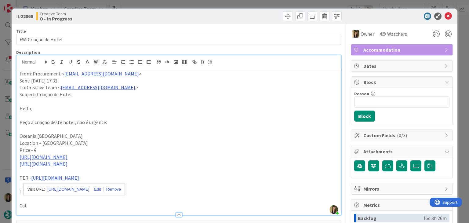
click at [84, 187] on link "[URL][DOMAIN_NAME]" at bounding box center [68, 189] width 42 height 8
drag, startPoint x: 52, startPoint y: 136, endPoint x: 35, endPoint y: 130, distance: 17.3
click at [18, 135] on div "From: Procurement < [EMAIL_ADDRESS][DOMAIN_NAME] > Sent: [DATE] 17:31 To: Creat…" at bounding box center [178, 142] width 324 height 146
copy p "Oceania [GEOGRAPHIC_DATA]"
drag, startPoint x: 178, startPoint y: 17, endPoint x: 177, endPoint y: 8, distance: 9.2
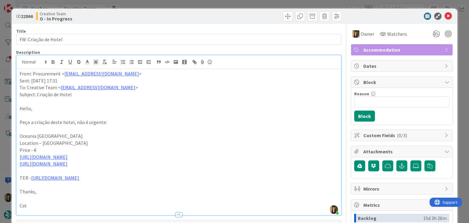
click at [180, 16] on div at bounding box center [260, 16] width 161 height 10
click at [176, 7] on div "ID 22866 Creative Team O - In Progress Title 21 / 128 FW: Criação de Hotel Desc…" at bounding box center [234, 111] width 469 height 223
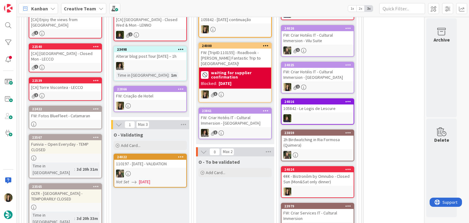
click at [163, 102] on div at bounding box center [150, 106] width 72 height 8
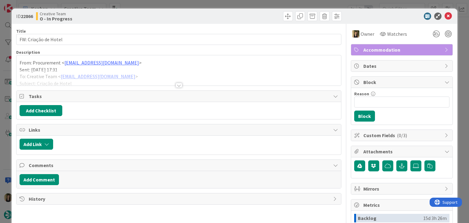
click at [241, 6] on div "ID 22866 Creative Team O - In Progress Title 21 / 128 FW: Criação de Hotel Desc…" at bounding box center [234, 111] width 469 height 223
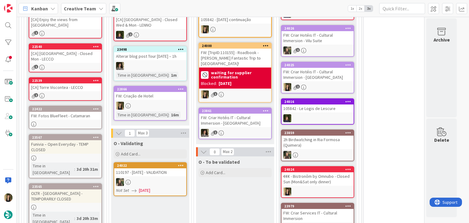
drag, startPoint x: 238, startPoint y: 194, endPoint x: 217, endPoint y: 180, distance: 24.8
click at [237, 193] on div "O - To be validated Add Card..." at bounding box center [235, 197] width 78 height 82
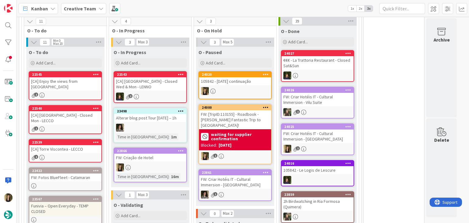
scroll to position [241, 0]
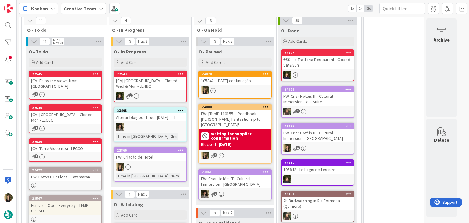
click at [173, 203] on div "O - Validating" at bounding box center [149, 204] width 73 height 6
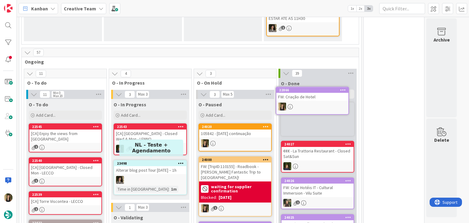
scroll to position [184, 0]
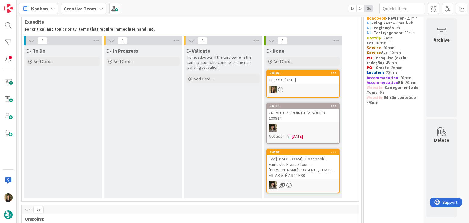
scroll to position [0, 0]
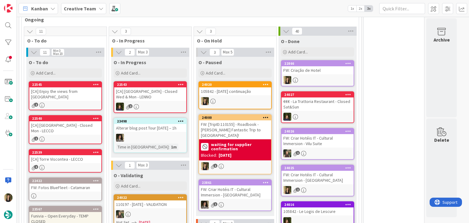
scroll to position [244, 0]
